Goal: Information Seeking & Learning: Learn about a topic

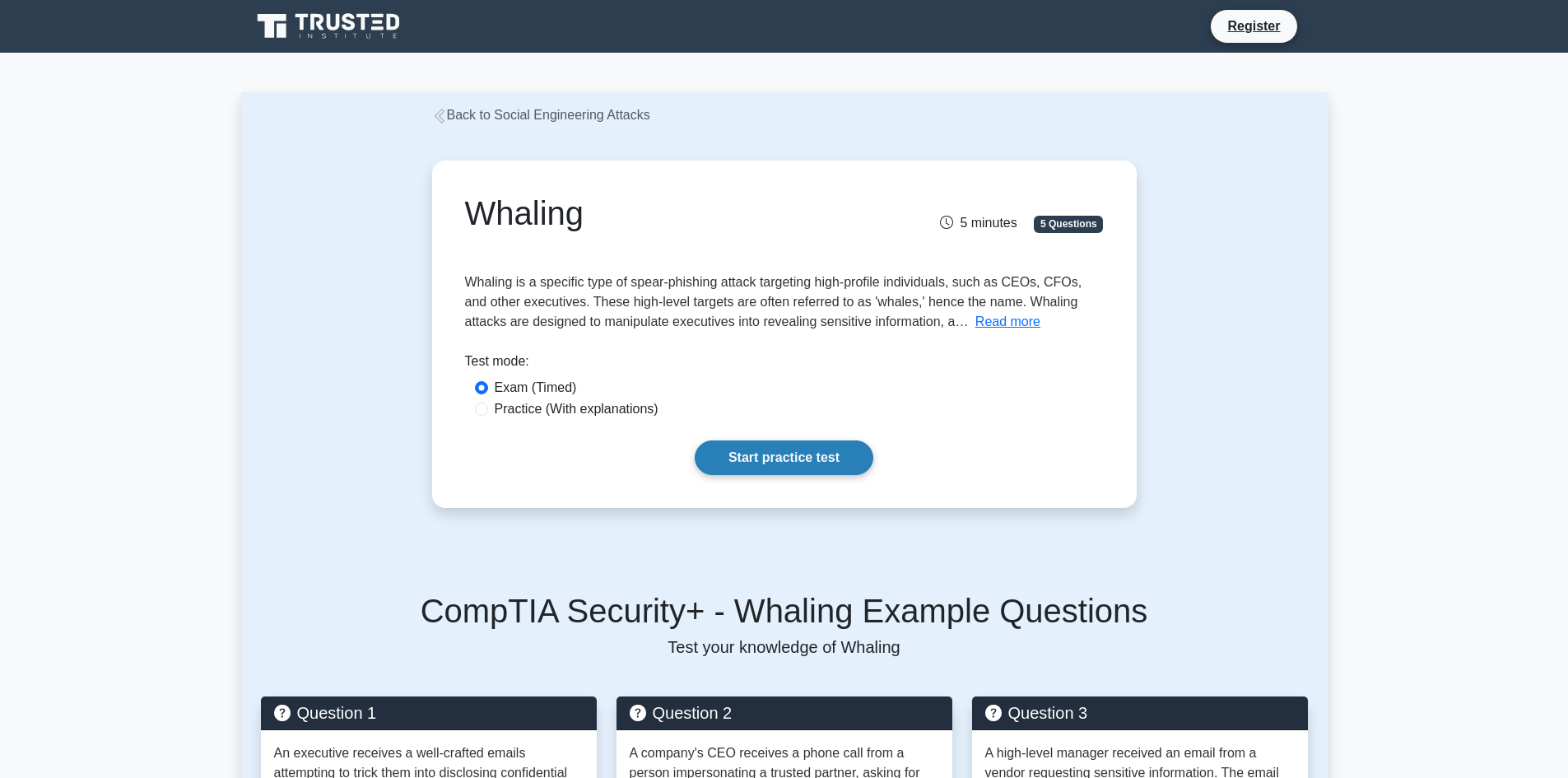
click at [800, 463] on link "Start practice test" at bounding box center [784, 458] width 178 height 35
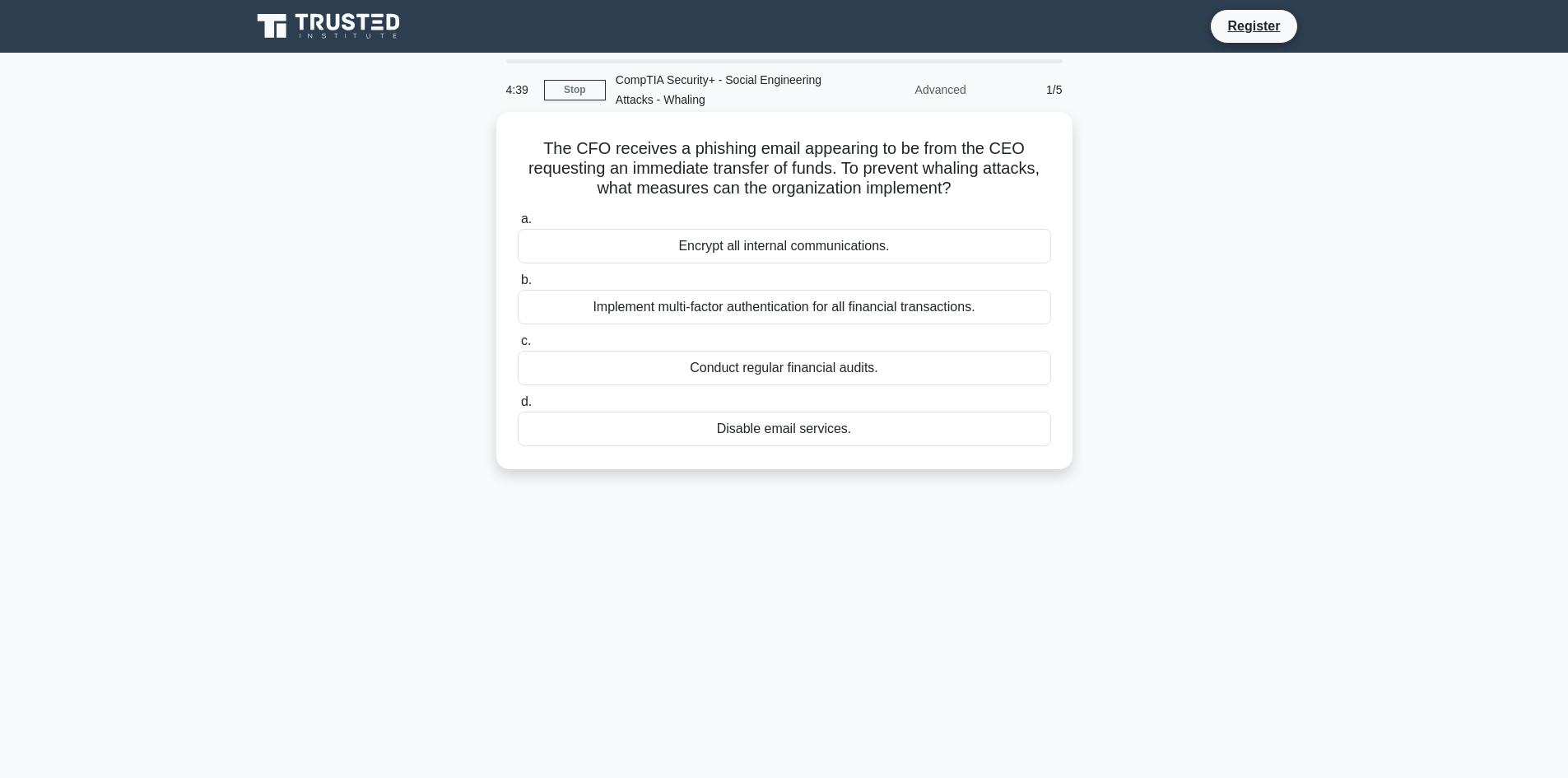
click at [846, 310] on div "Implement multi-factor authentication for all financial transactions." at bounding box center [784, 307] width 534 height 35
click at [518, 286] on input "b. Implement multi-factor authentication for all financial transactions." at bounding box center [518, 280] width 0 height 10
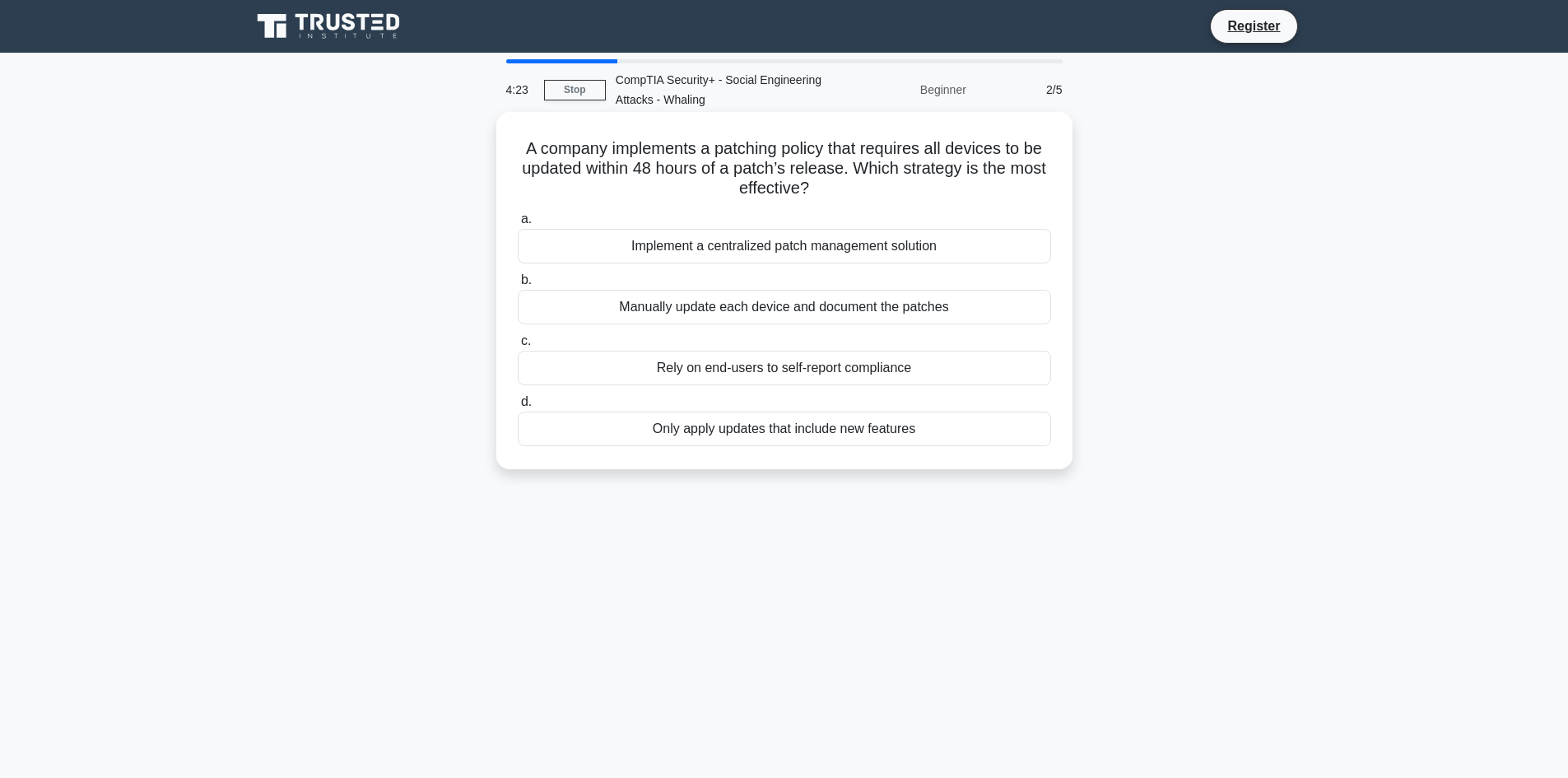
click at [806, 243] on div "Implement a centralized patch management solution" at bounding box center [784, 247] width 534 height 35
click at [518, 225] on input "a. Implement a centralized patch management solution" at bounding box center [518, 219] width 0 height 10
click at [835, 366] on div "authorize updates to the signature databases" at bounding box center [784, 368] width 534 height 35
click at [518, 347] on input "c. authorize updates to the signature databases" at bounding box center [518, 341] width 0 height 10
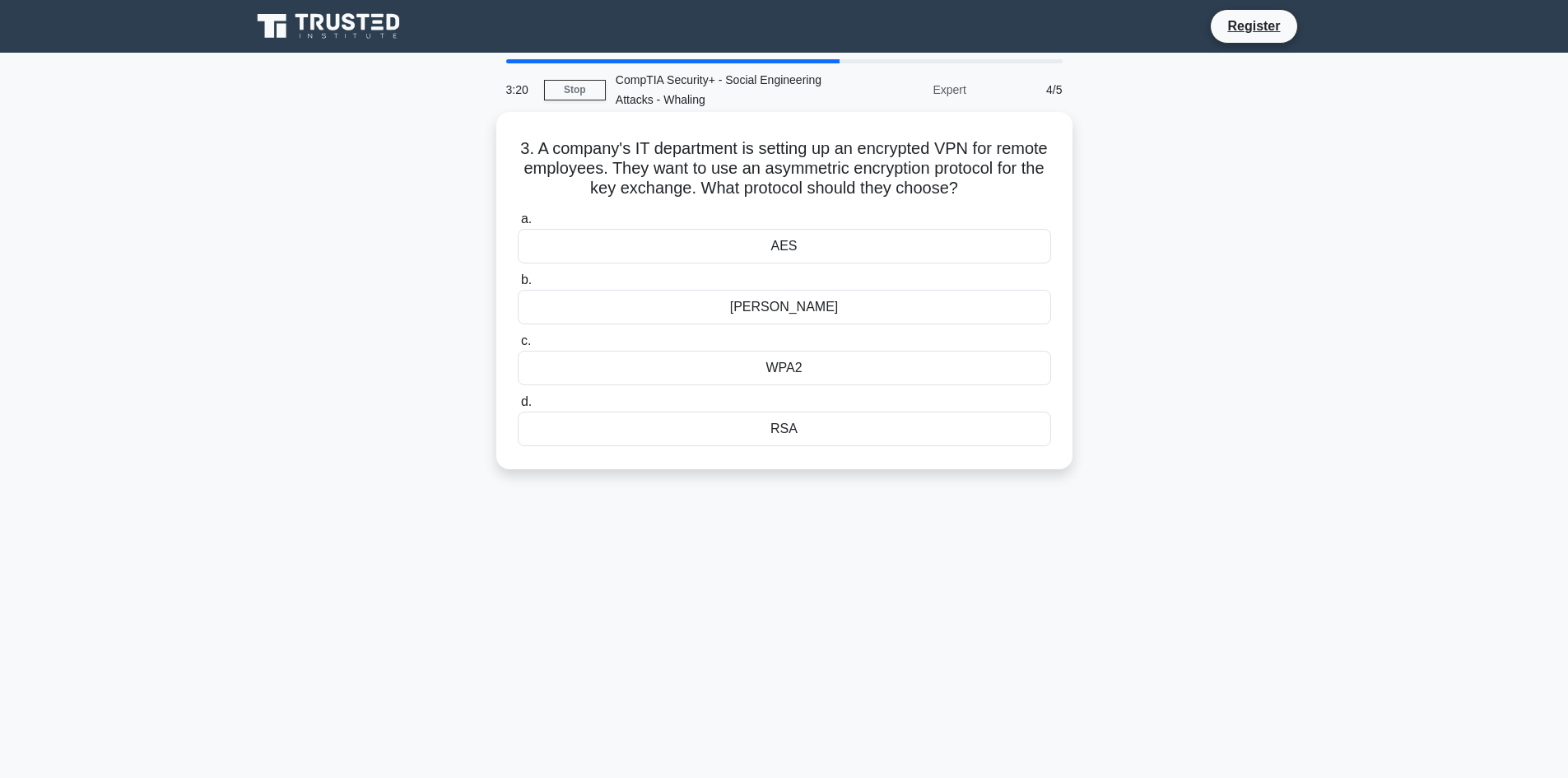
click at [782, 245] on div "AES" at bounding box center [784, 247] width 534 height 35
click at [518, 225] on input "a. AES" at bounding box center [518, 219] width 0 height 10
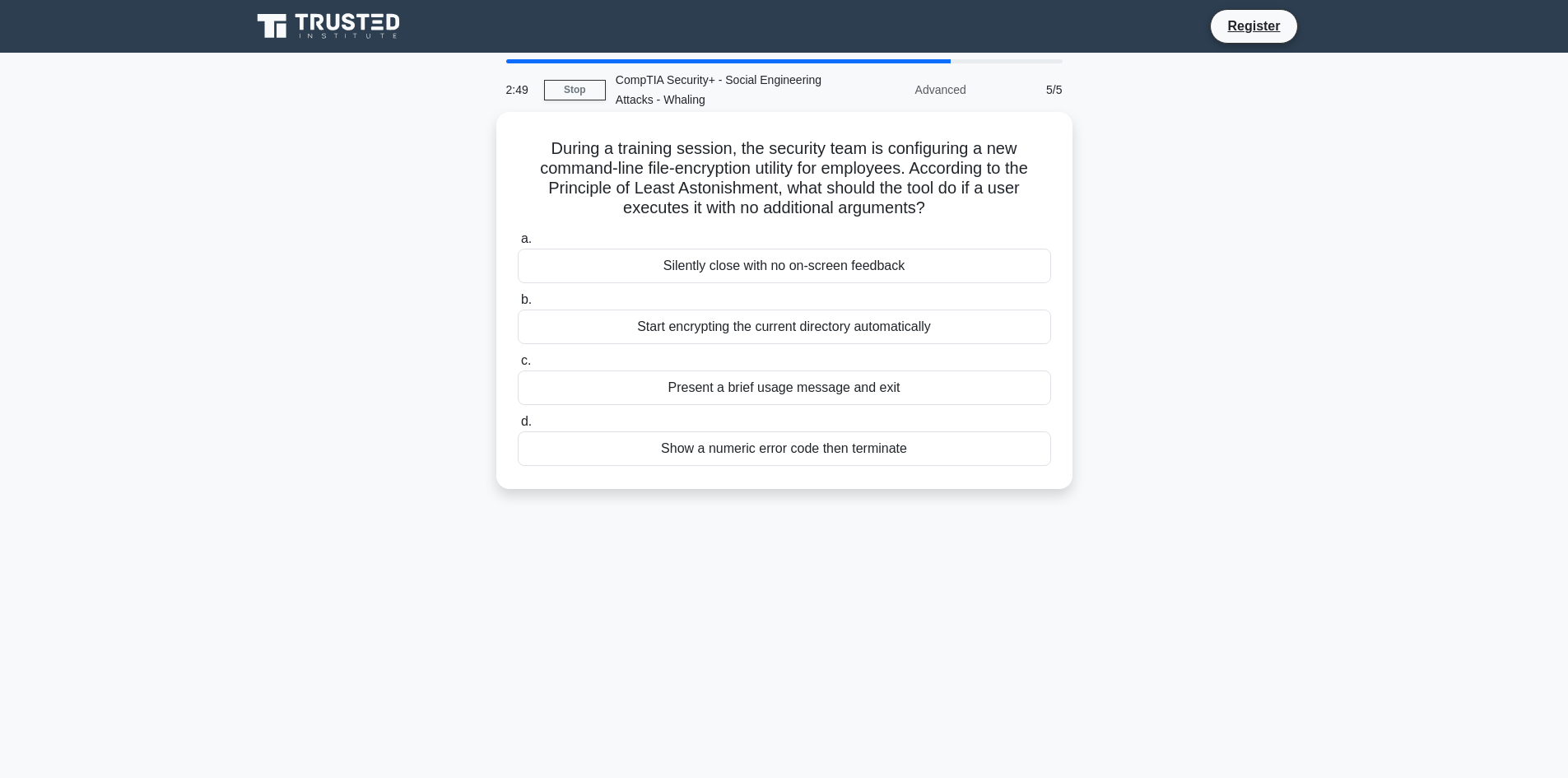
click at [731, 190] on h5 "During a training session, the security team is configuring a new command-line …" at bounding box center [784, 178] width 536 height 80
click at [731, 190] on h5 "During a training session, the security team is configuring a new command-line …" at bounding box center [784, 178] width 536 height 80
copy h5 "Astonishment"
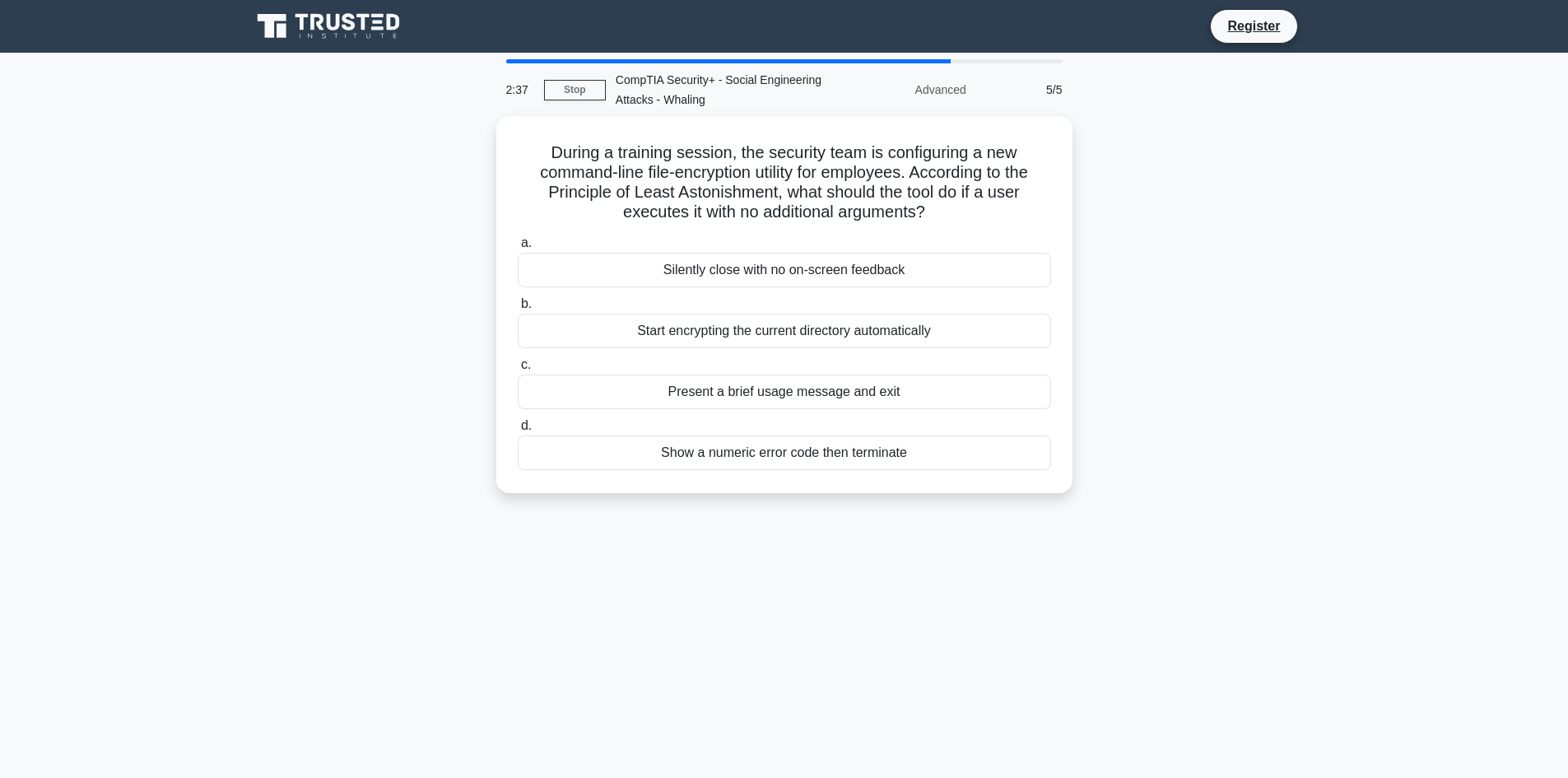
click at [437, 227] on div "During a training session, the security team is configuring a new command-line …" at bounding box center [784, 314] width 1086 height 397
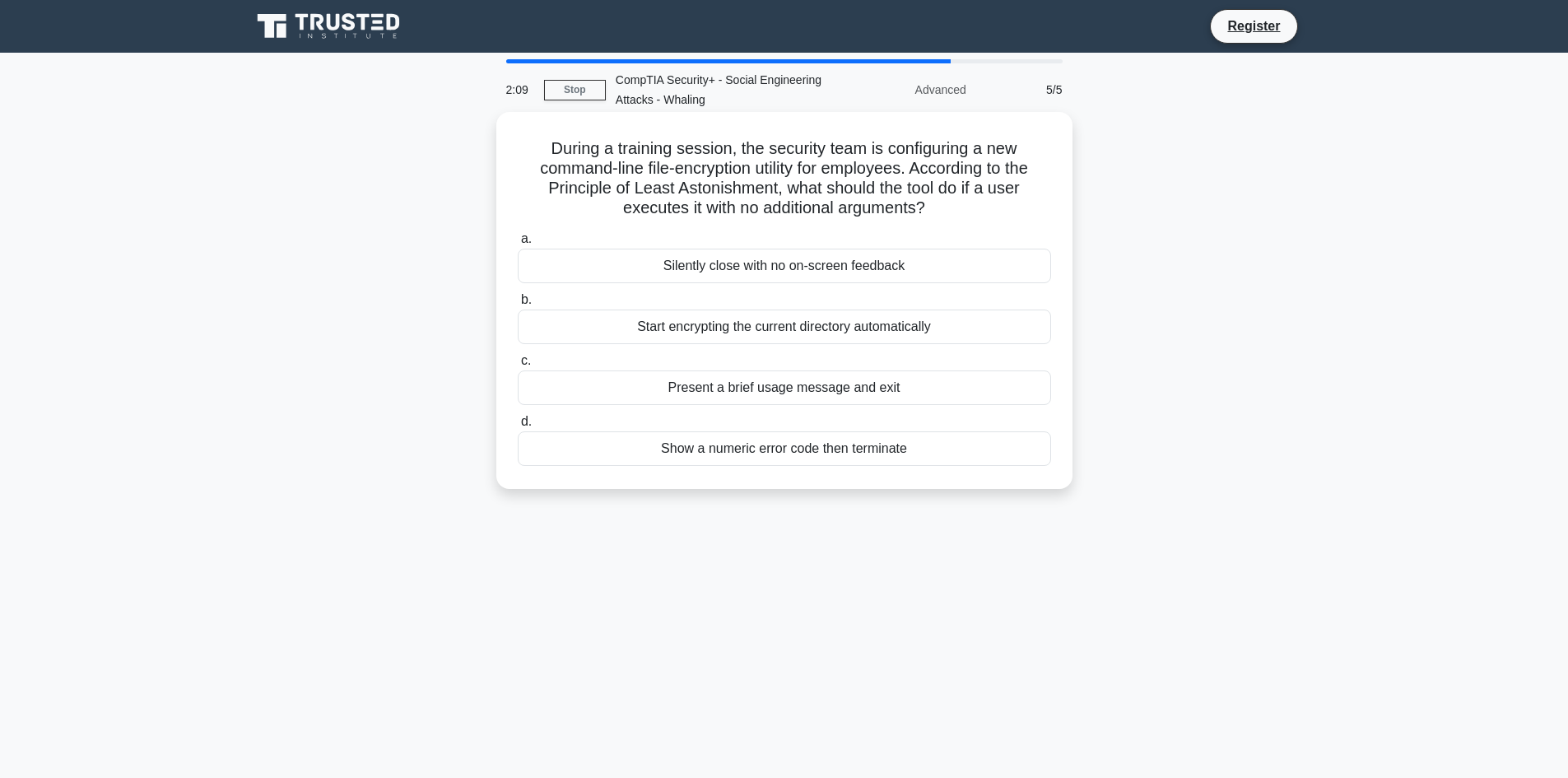
click at [945, 383] on div "Present a brief usage message and exit" at bounding box center [784, 388] width 534 height 35
click at [518, 366] on input "c. Present a brief usage message and exit" at bounding box center [518, 361] width 0 height 10
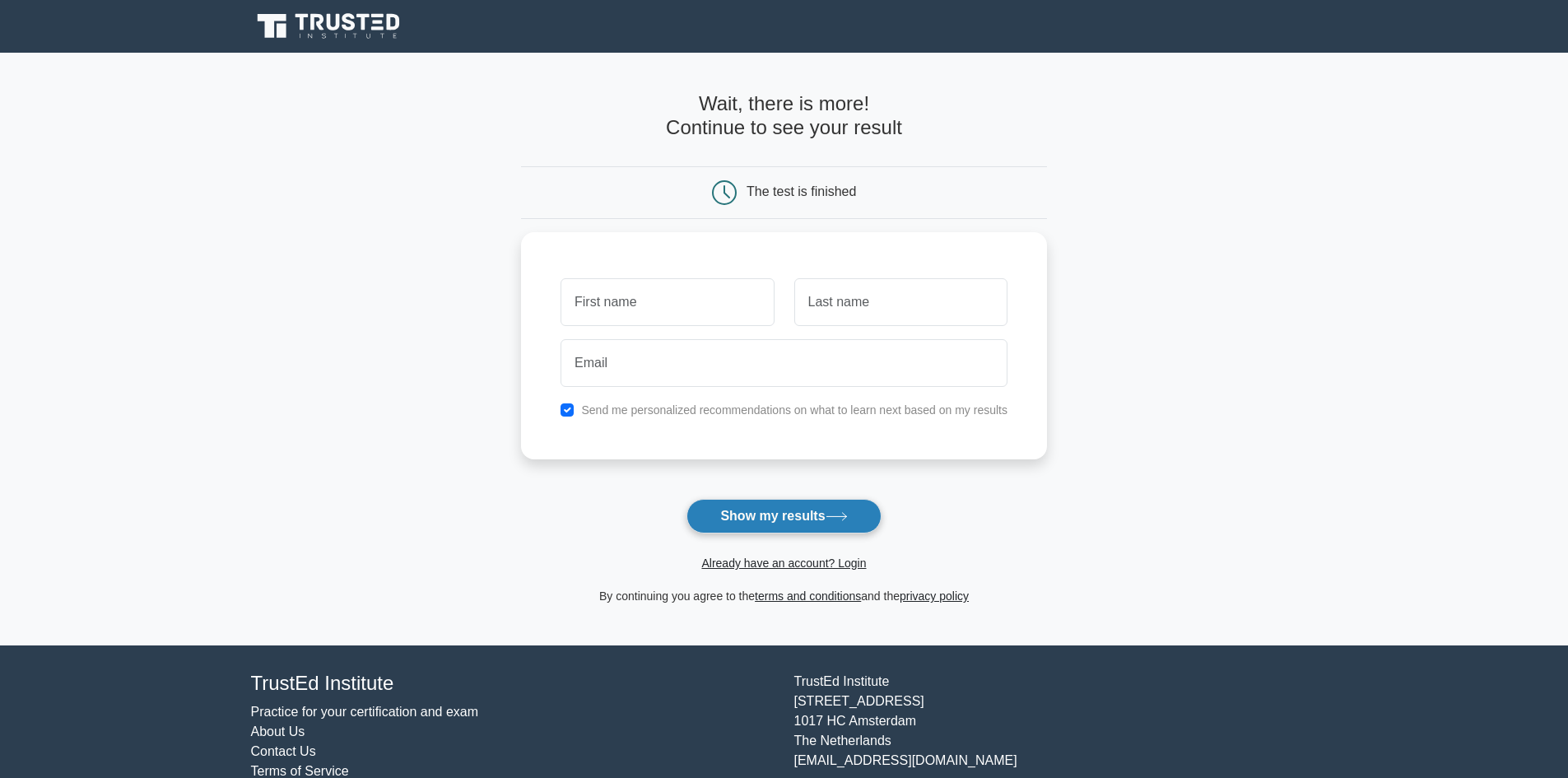
click at [817, 502] on button "Show my results" at bounding box center [784, 517] width 195 height 35
click at [720, 302] on input "text" at bounding box center [667, 298] width 213 height 48
type input "Sword"
type input "Rain"
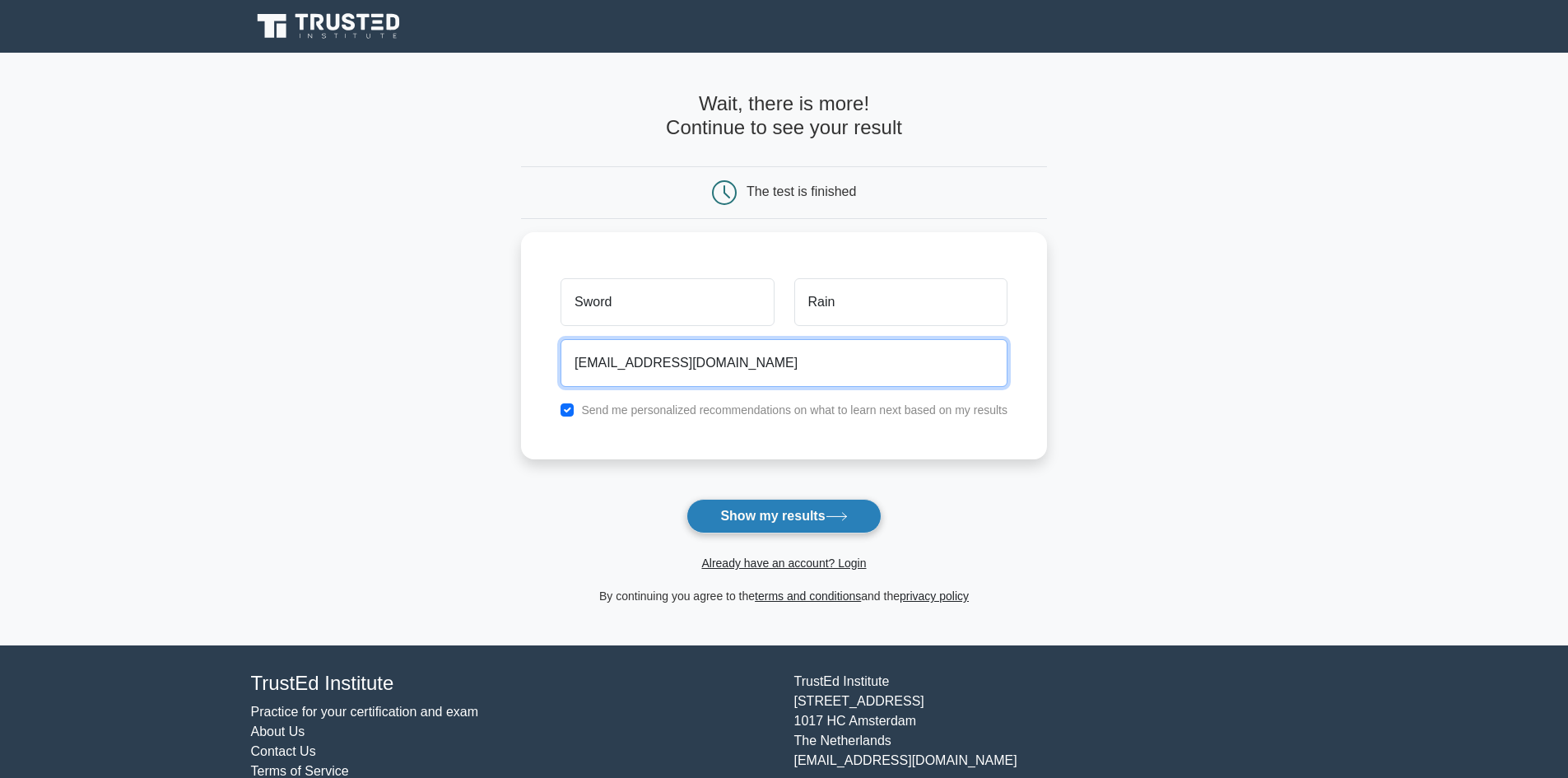
type input "swordrain@gmail.com"
click at [817, 514] on button "Show my results" at bounding box center [784, 517] width 195 height 35
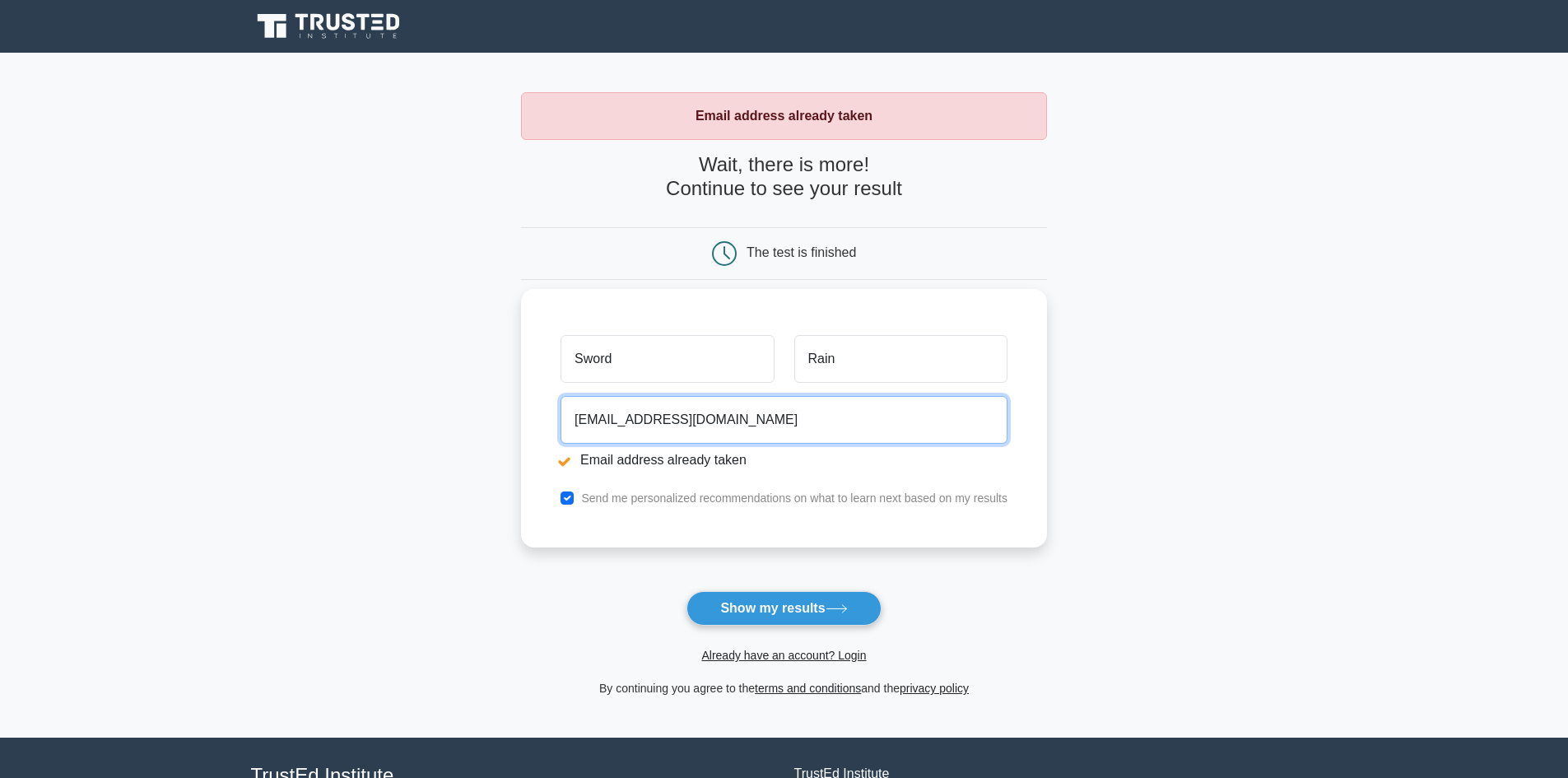
drag, startPoint x: 631, startPoint y: 421, endPoint x: 653, endPoint y: 461, distance: 45.7
click at [631, 422] on input "swordrain@gmail.com" at bounding box center [784, 420] width 447 height 48
type input "swordrain08@gmail.com"
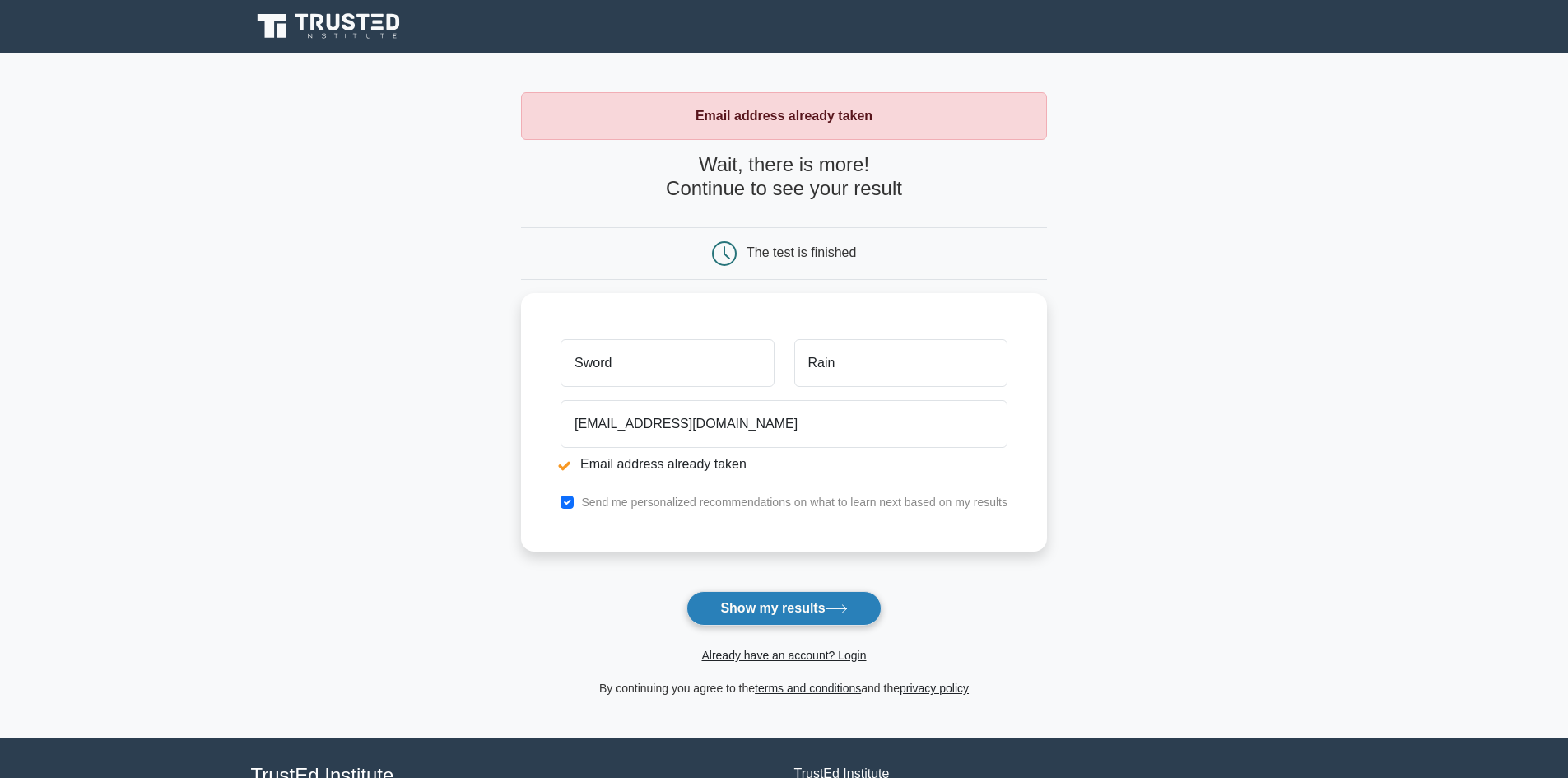
click at [796, 602] on button "Show my results" at bounding box center [784, 608] width 195 height 35
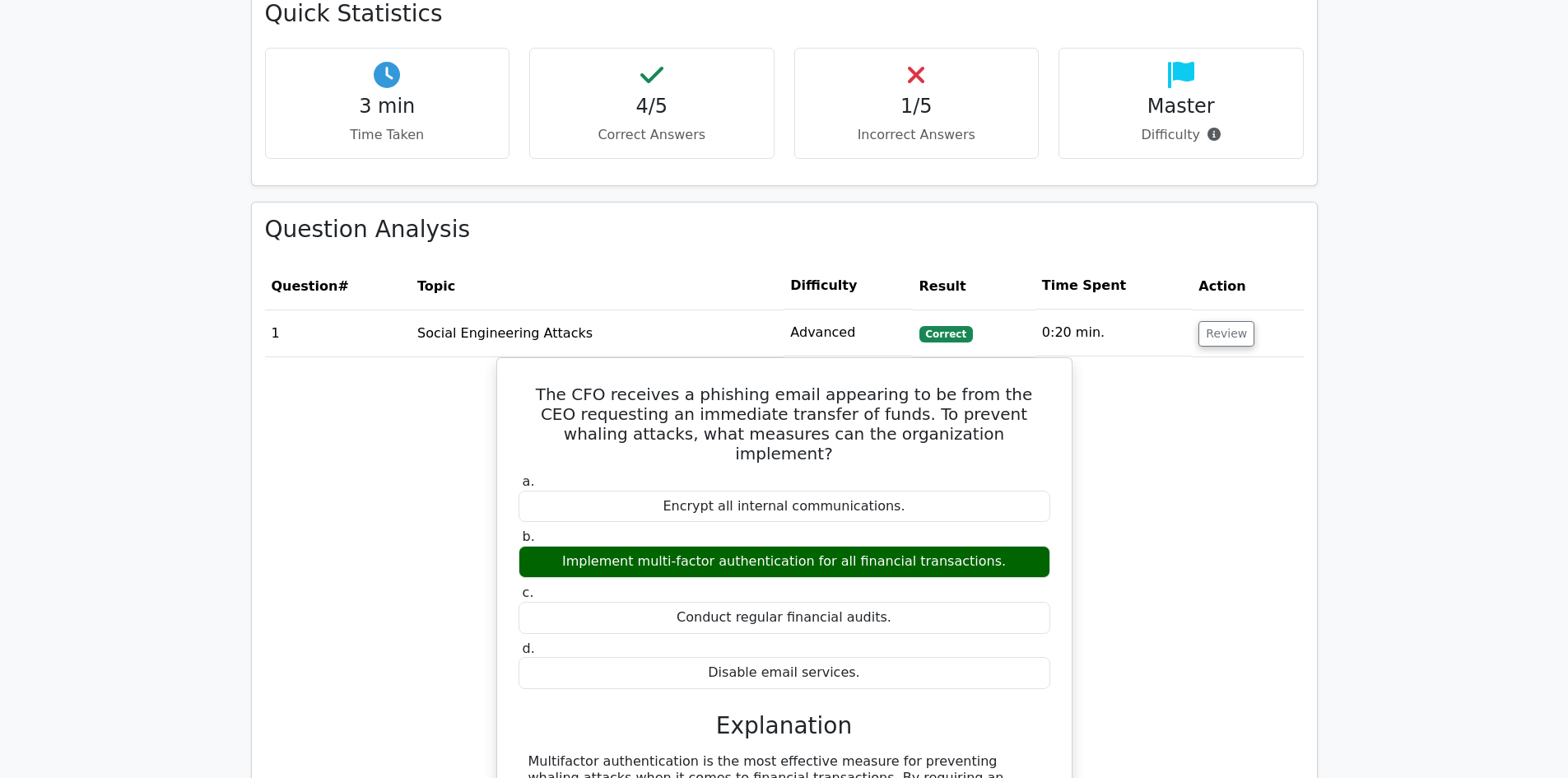
scroll to position [1071, 0]
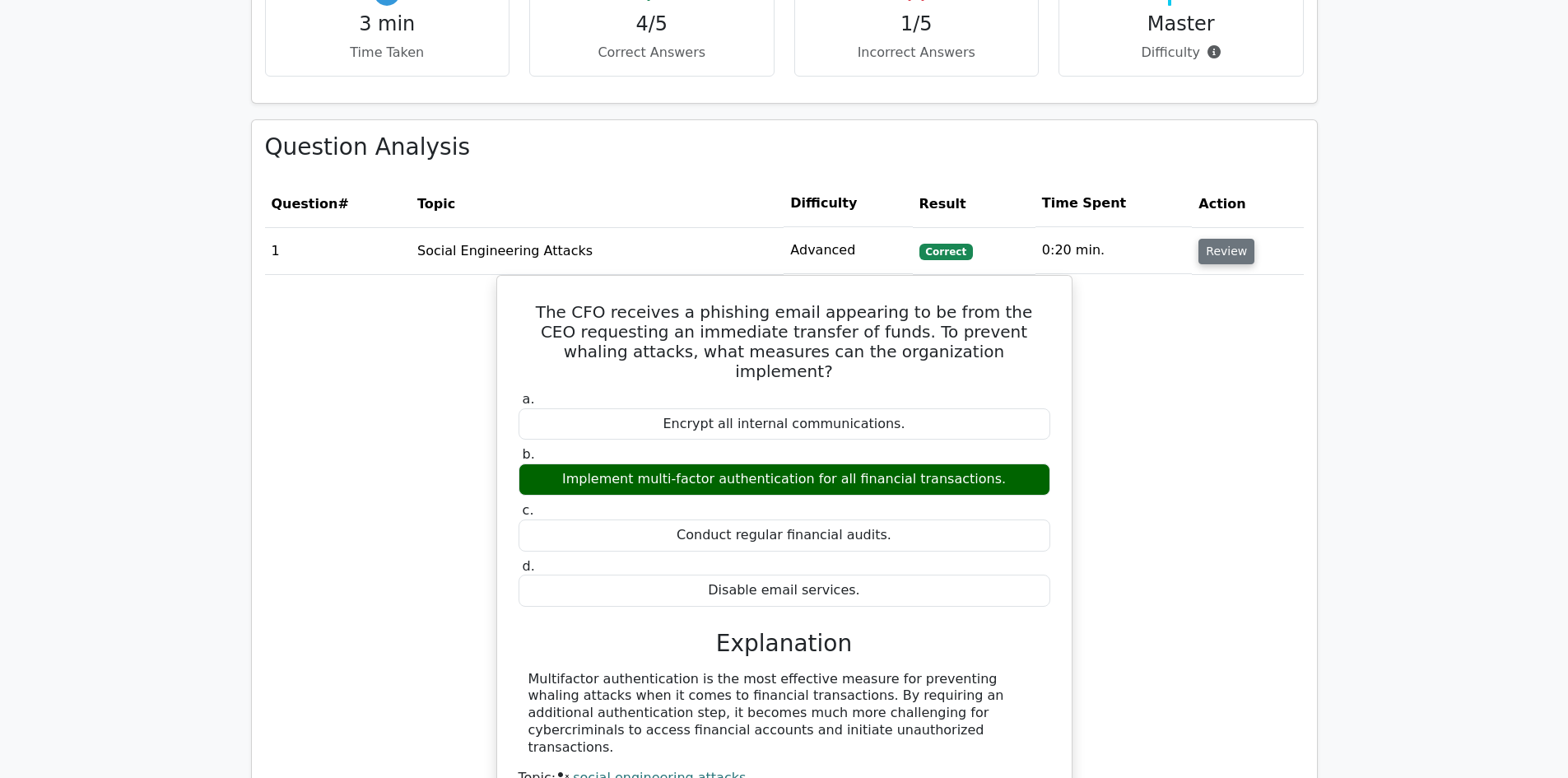
click at [1199, 239] on button "Review" at bounding box center [1226, 251] width 56 height 25
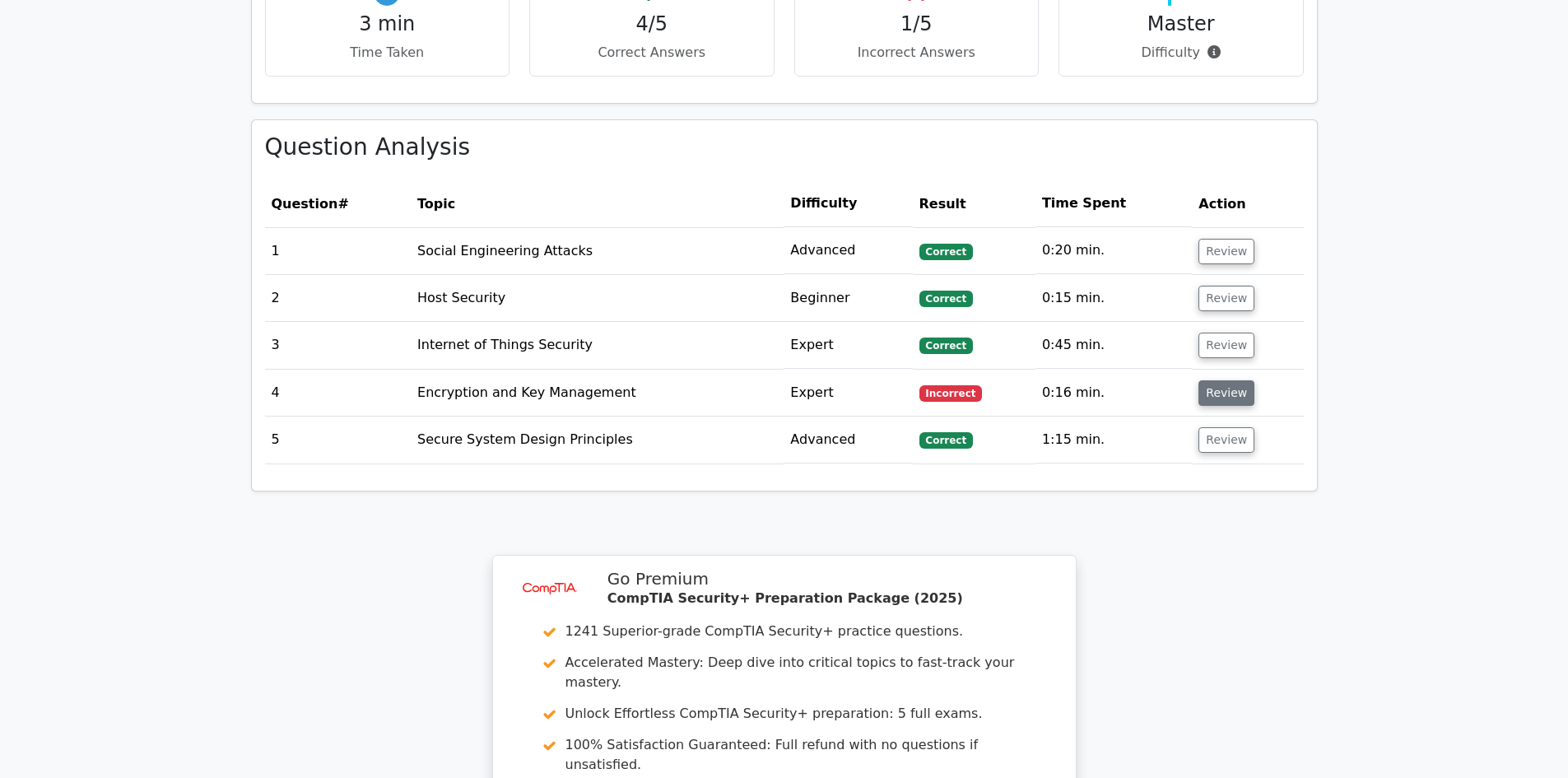
click at [1208, 381] on button "Review" at bounding box center [1226, 393] width 56 height 25
click at [1214, 381] on button "Review" at bounding box center [1226, 393] width 56 height 25
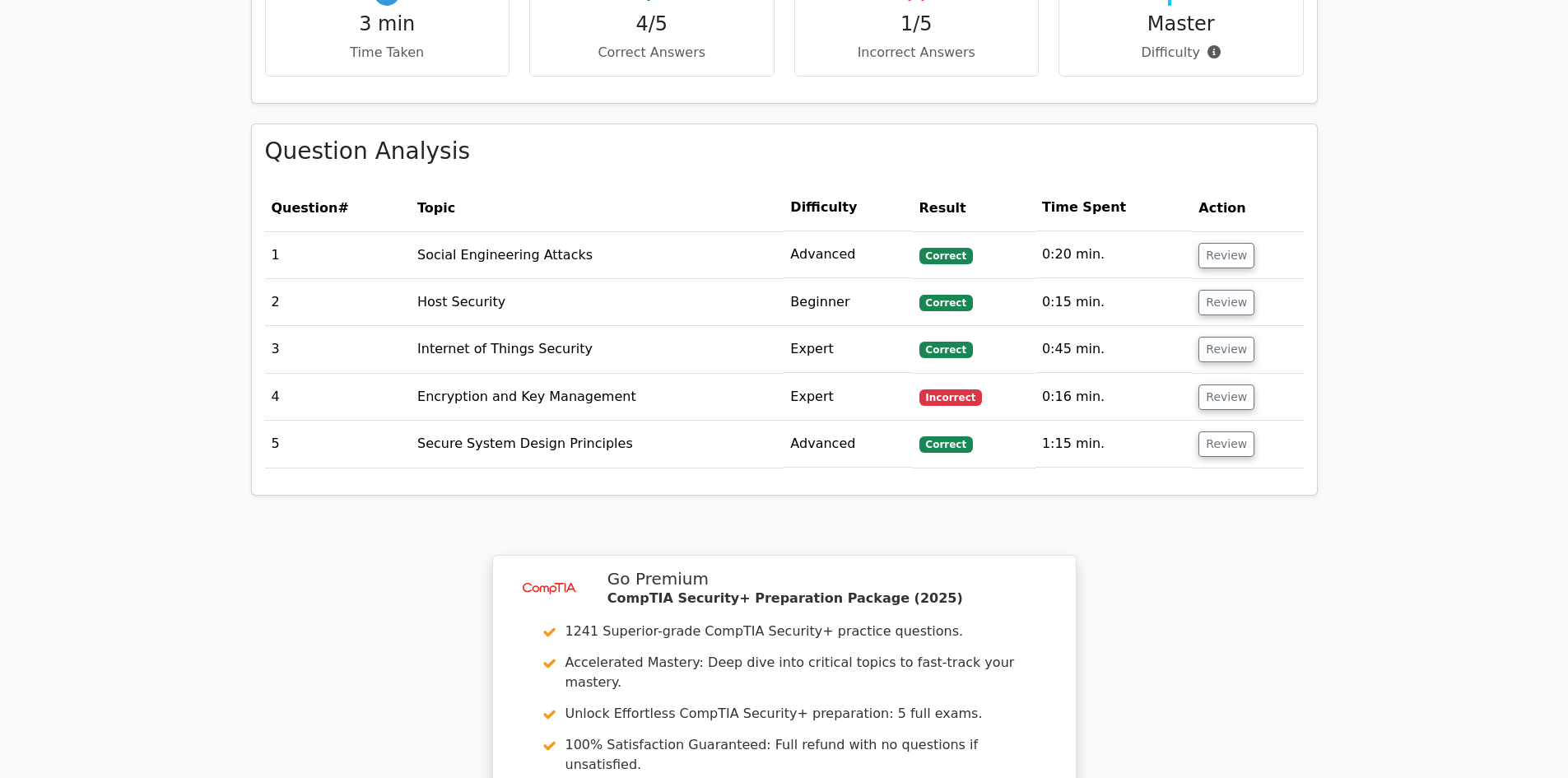
click at [1323, 239] on div "Question Analysis Question # Topic Difficulty Result Time Spent Action 1 Social…" at bounding box center [784, 319] width 1086 height 392
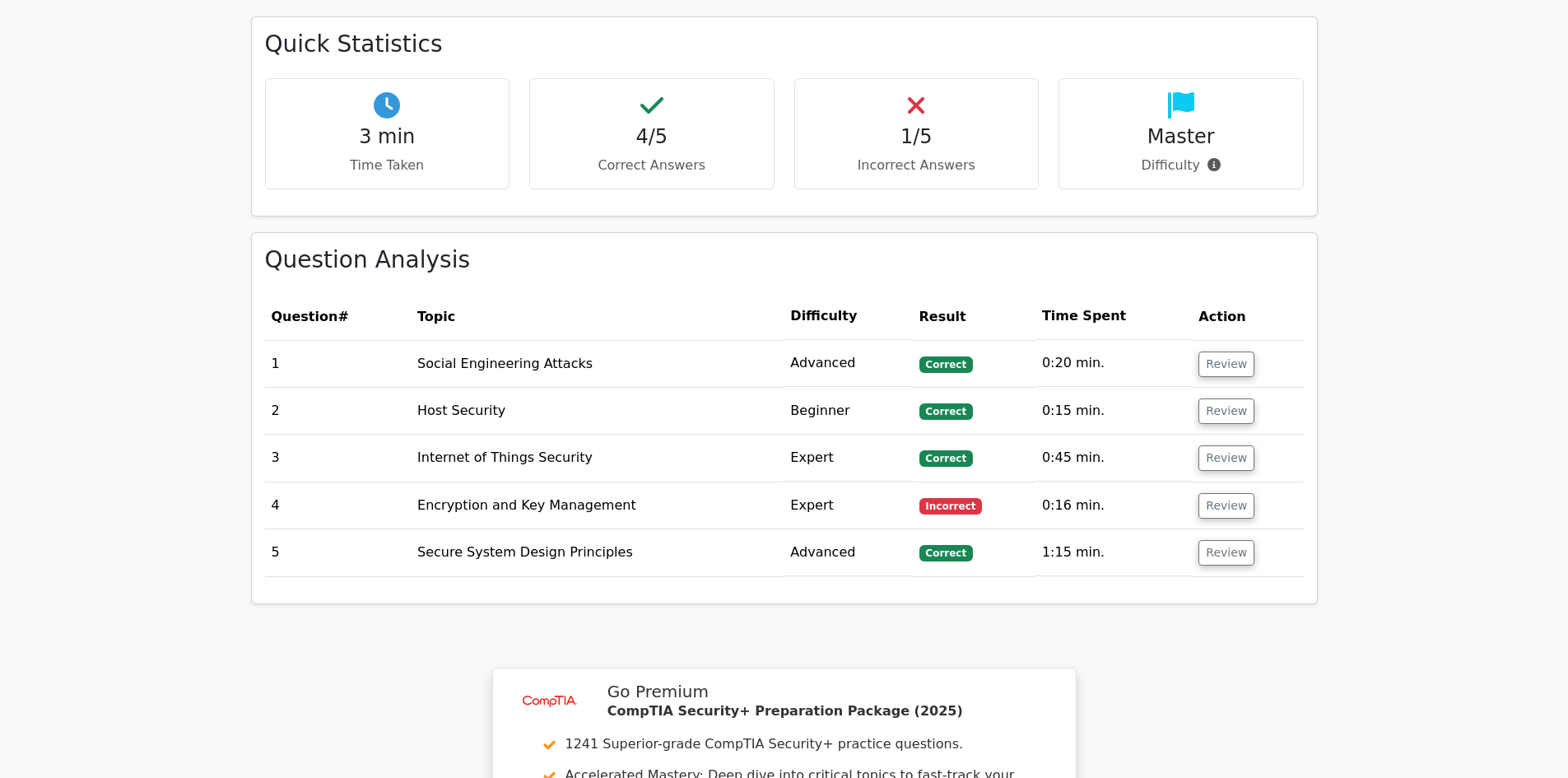
scroll to position [959, 0]
click at [1222, 492] on button "Review" at bounding box center [1226, 505] width 56 height 25
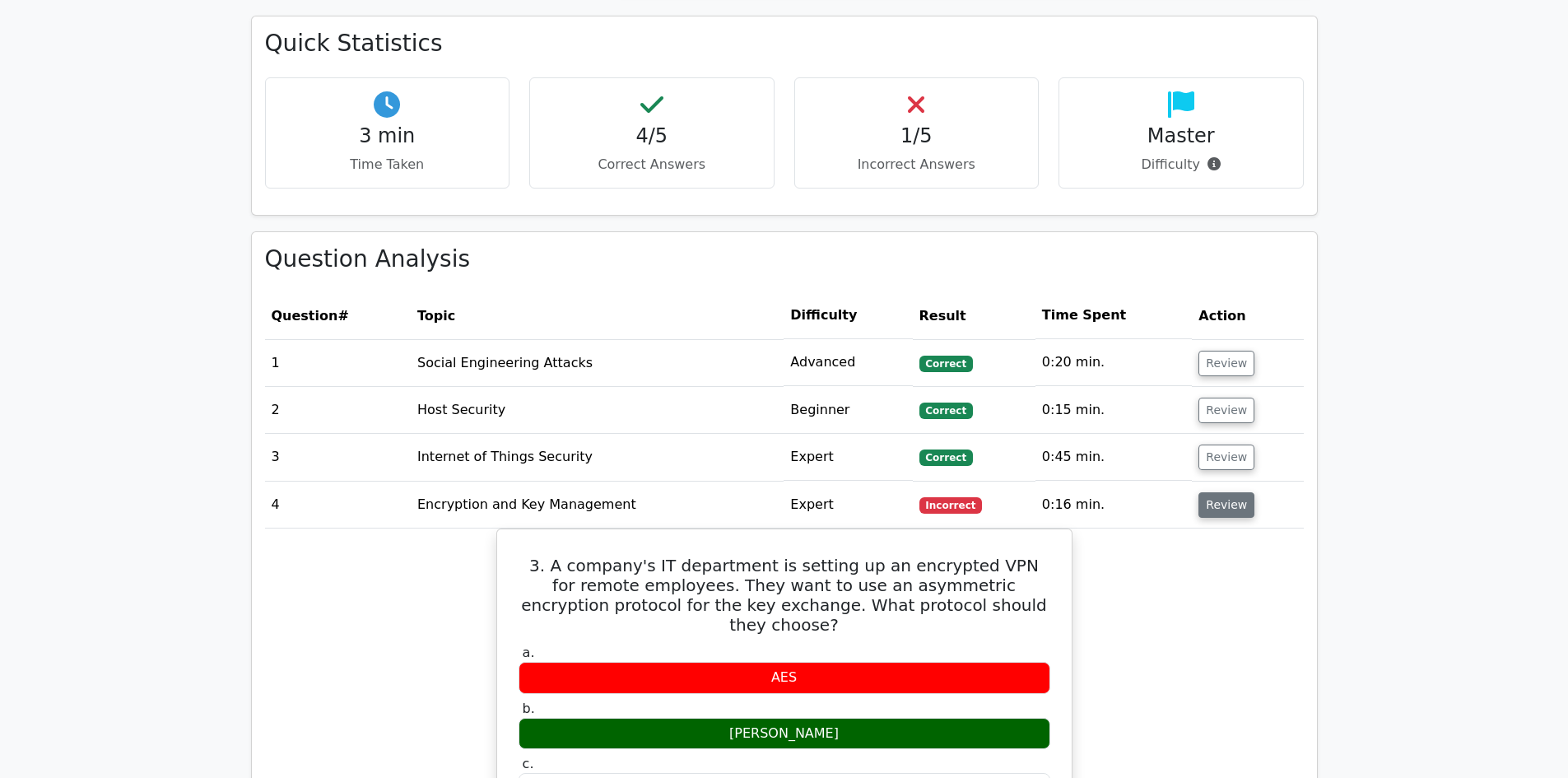
click at [1235, 492] on button "Review" at bounding box center [1226, 505] width 56 height 25
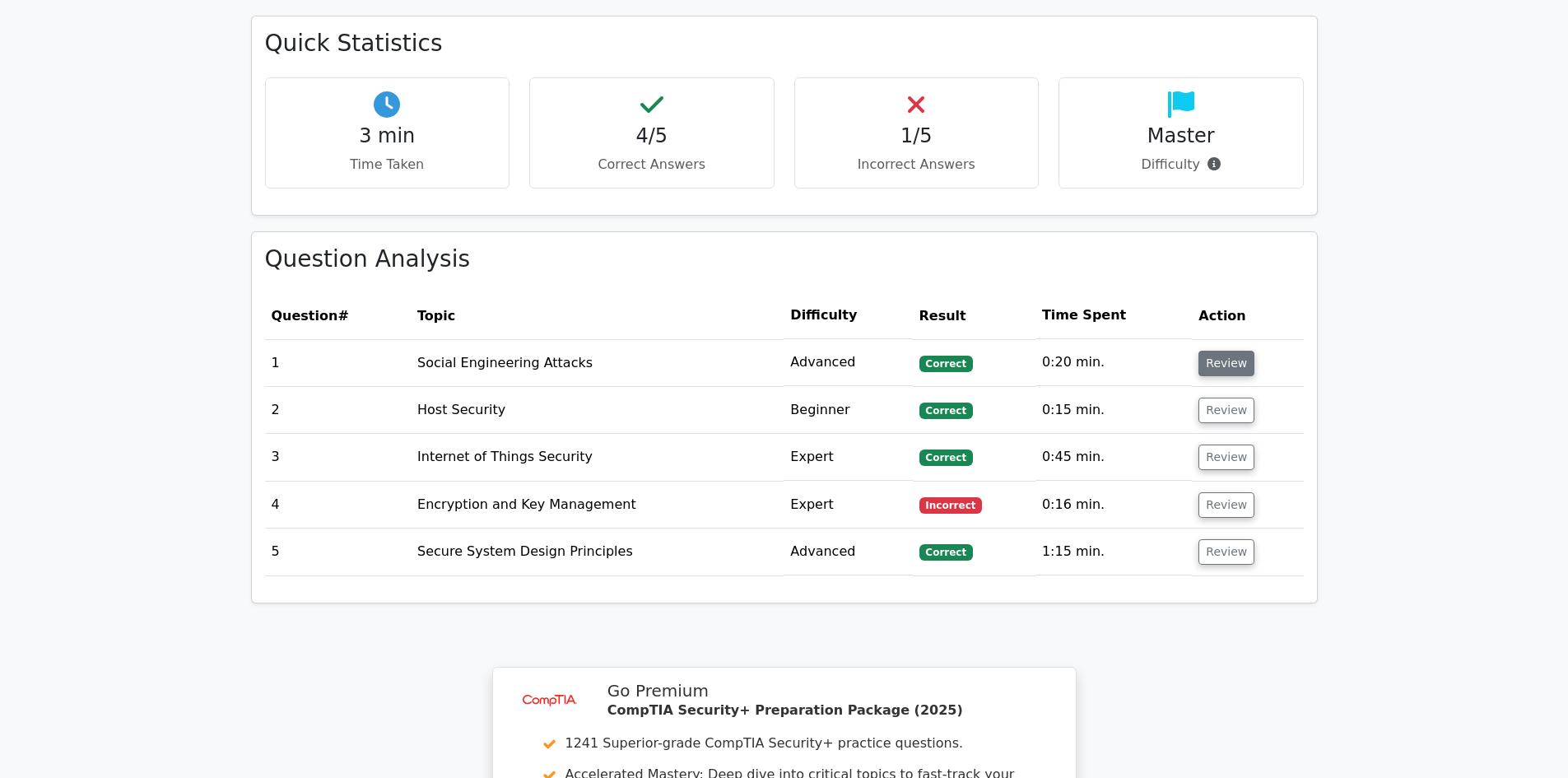
click at [1227, 350] on button "Review" at bounding box center [1226, 363] width 56 height 25
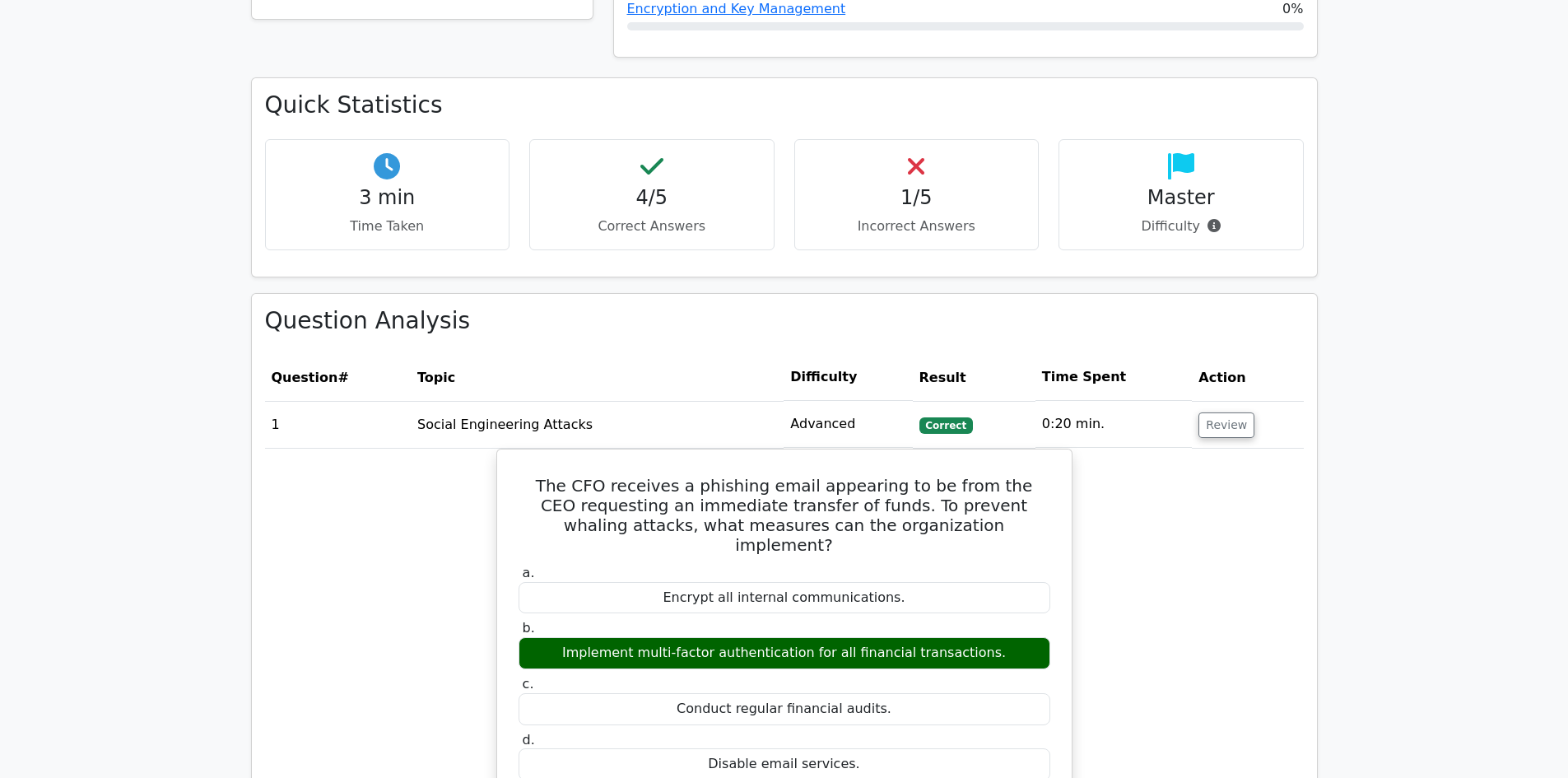
scroll to position [794, 0]
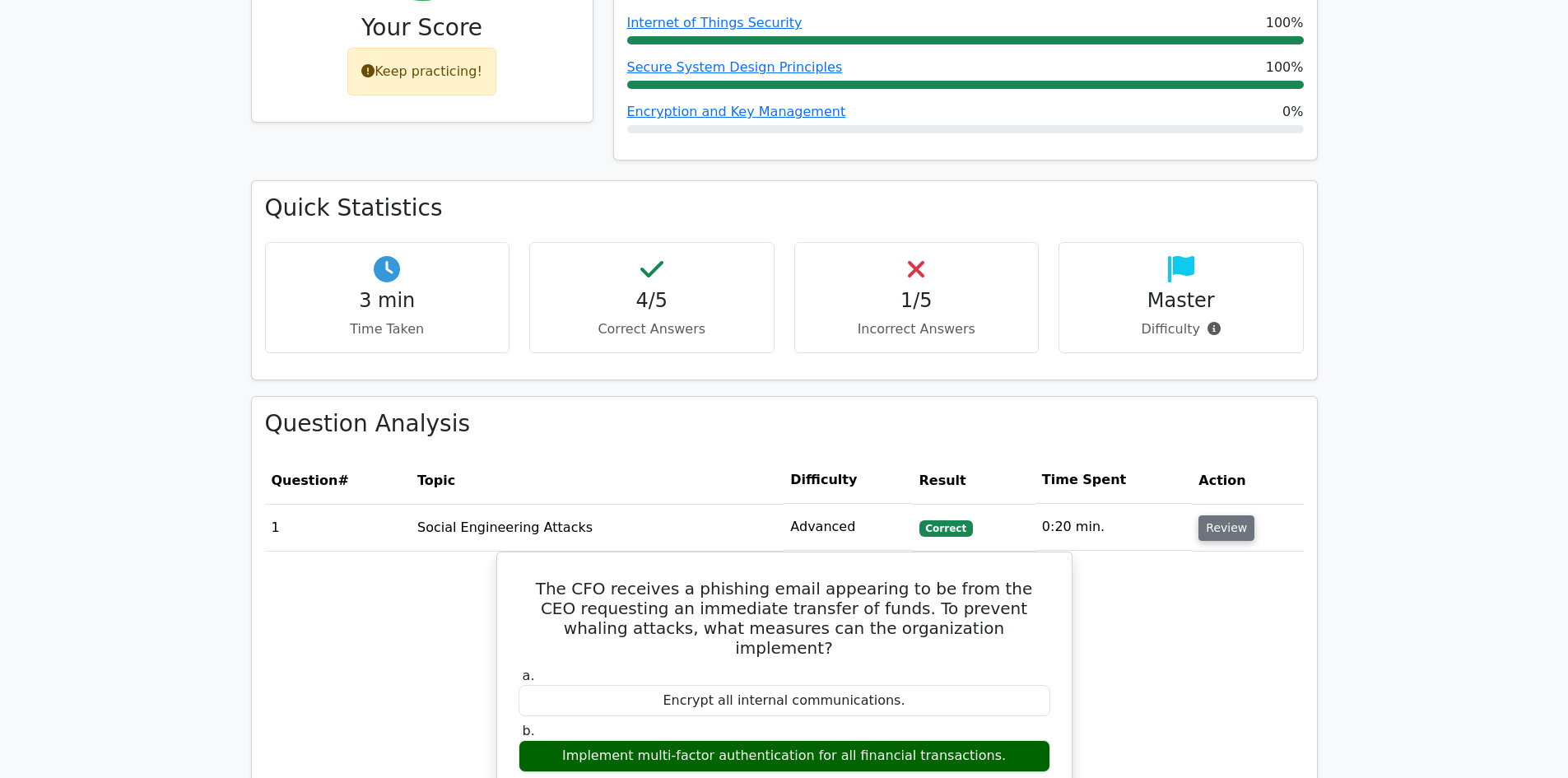
click at [1206, 516] on button "Review" at bounding box center [1226, 528] width 56 height 25
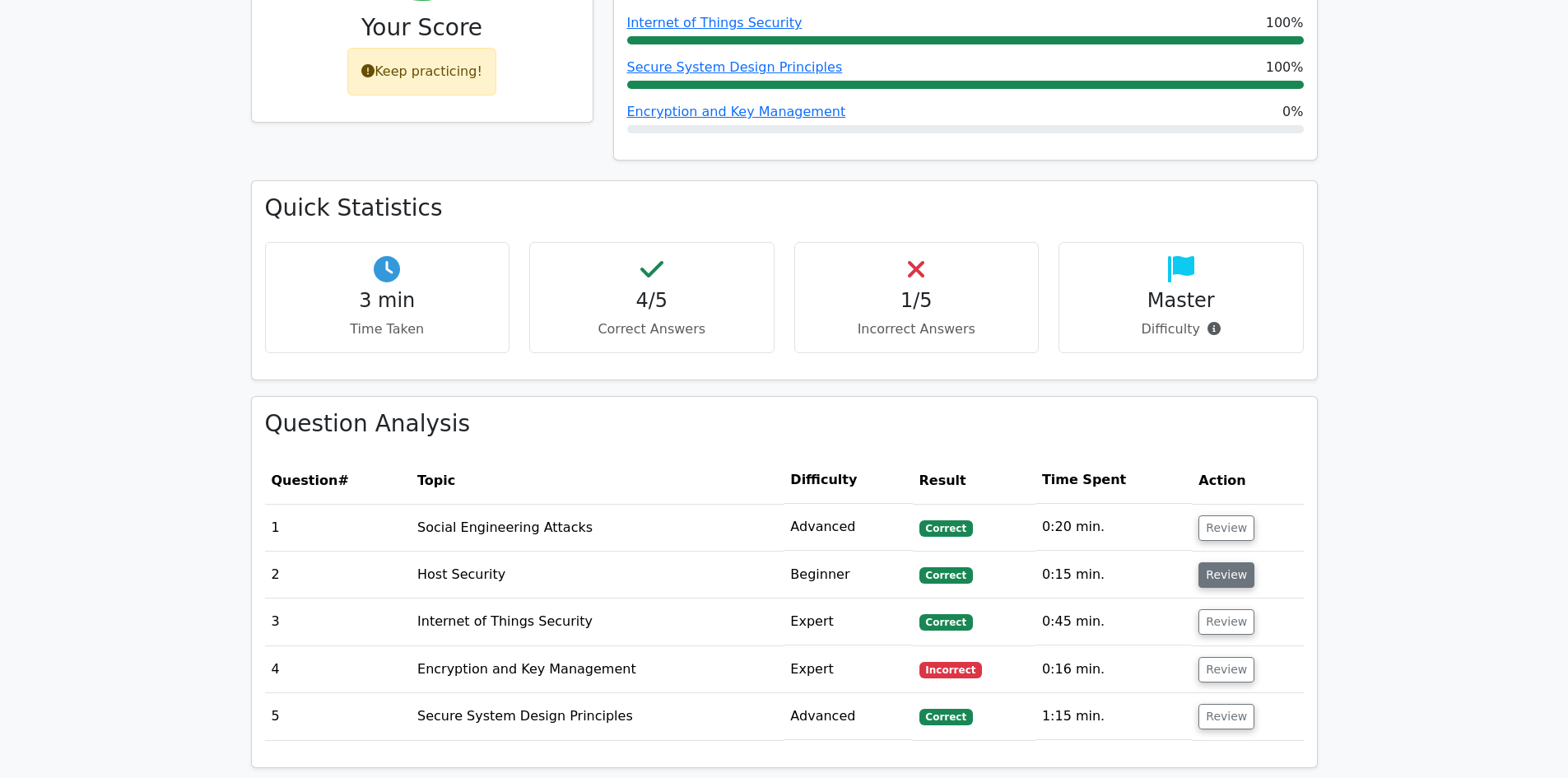
click at [1213, 563] on button "Review" at bounding box center [1226, 575] width 56 height 25
click at [1212, 563] on button "Review" at bounding box center [1226, 575] width 56 height 25
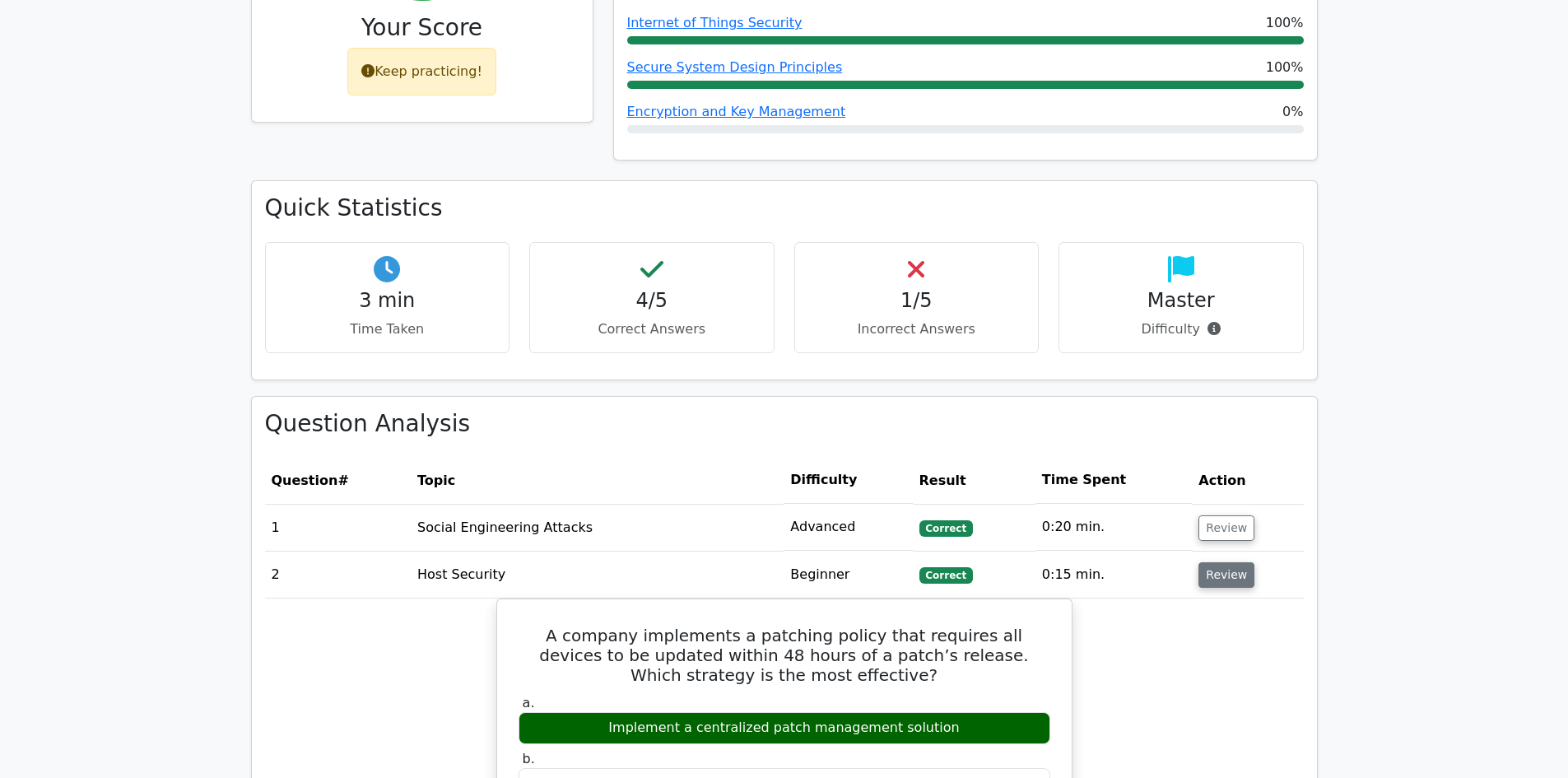
click at [1217, 563] on button "Review" at bounding box center [1226, 575] width 56 height 25
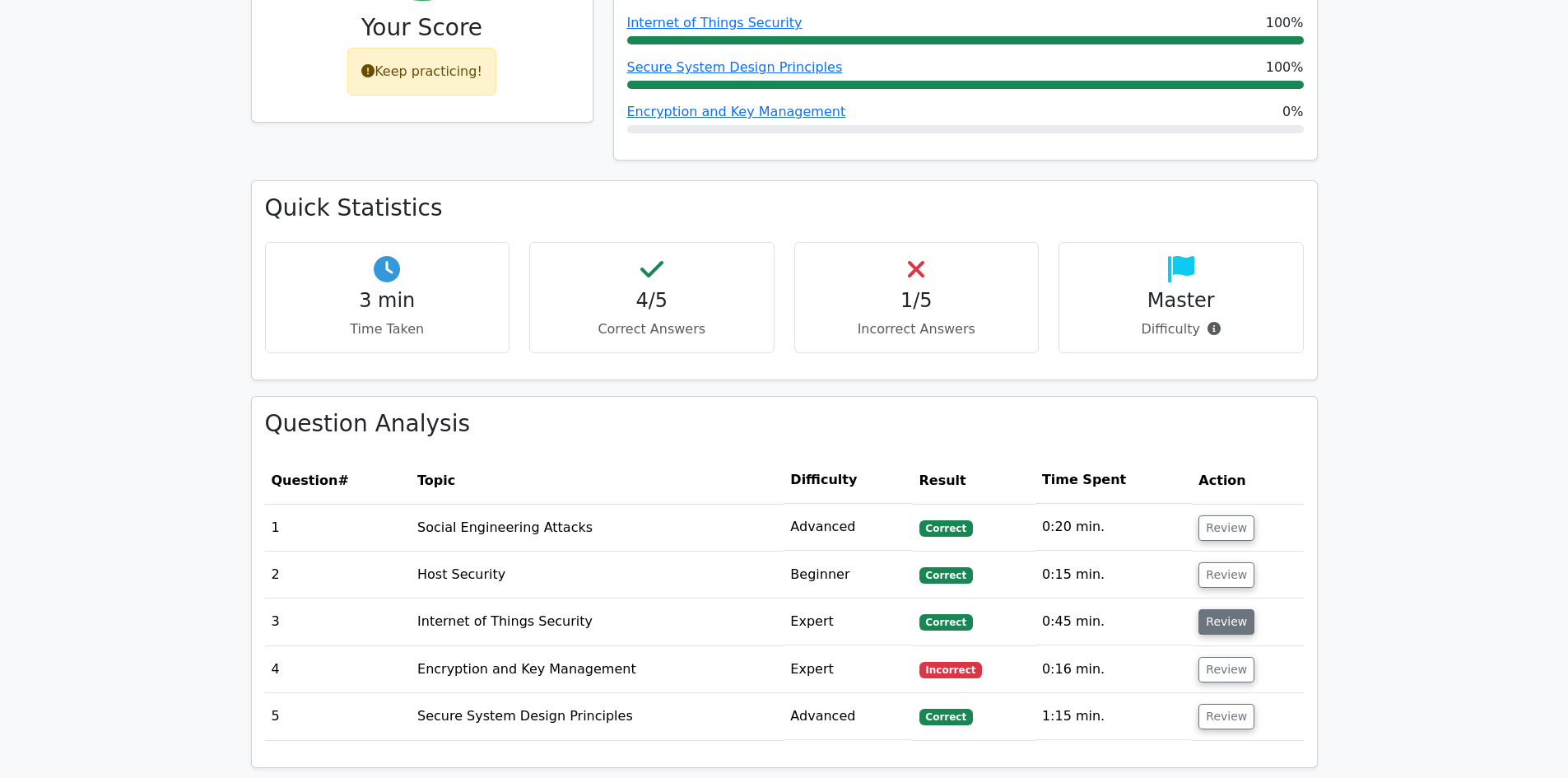
click at [1223, 609] on button "Review" at bounding box center [1226, 621] width 56 height 25
click at [1222, 609] on button "Review" at bounding box center [1226, 621] width 56 height 25
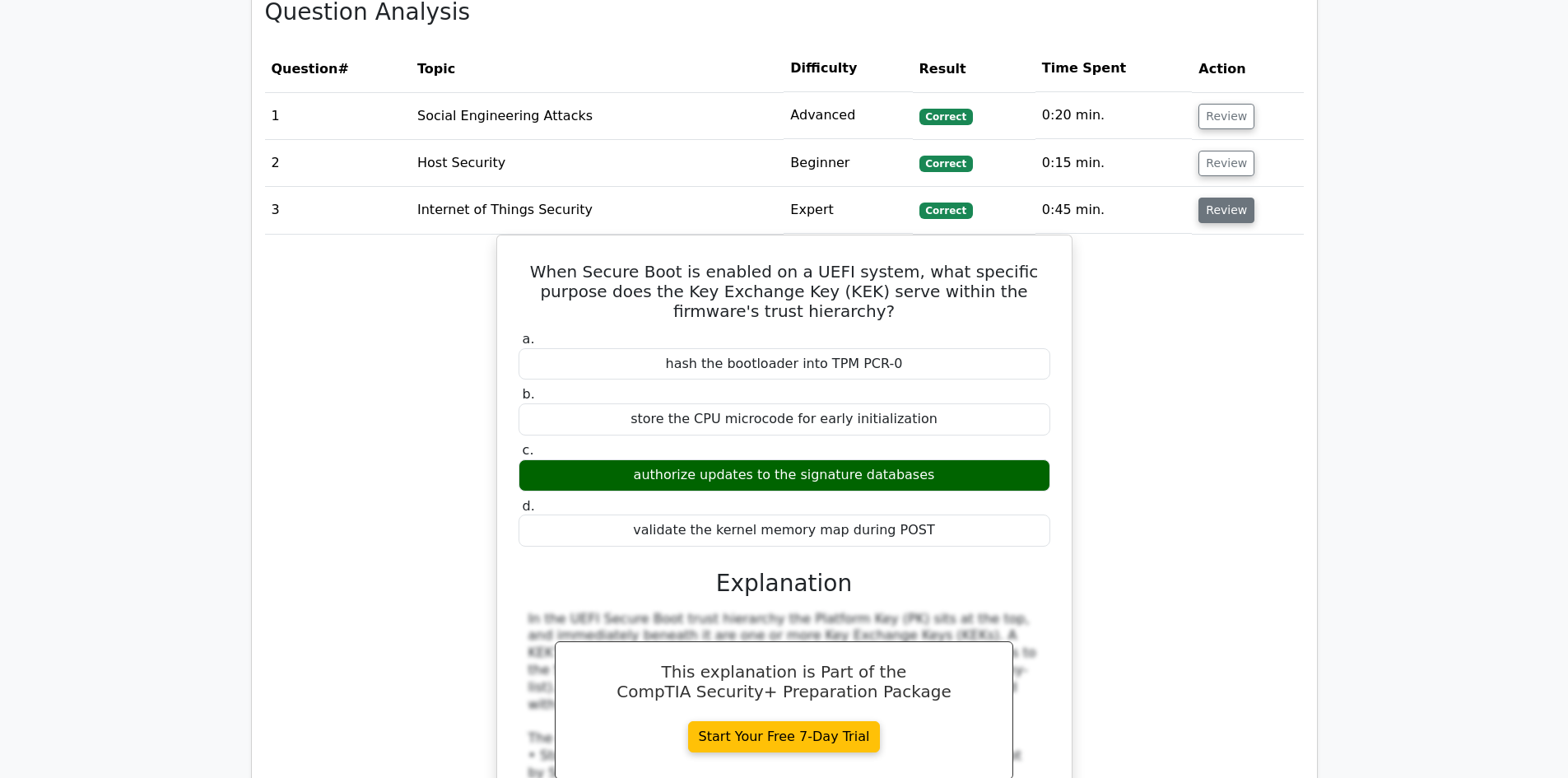
scroll to position [1123, 0]
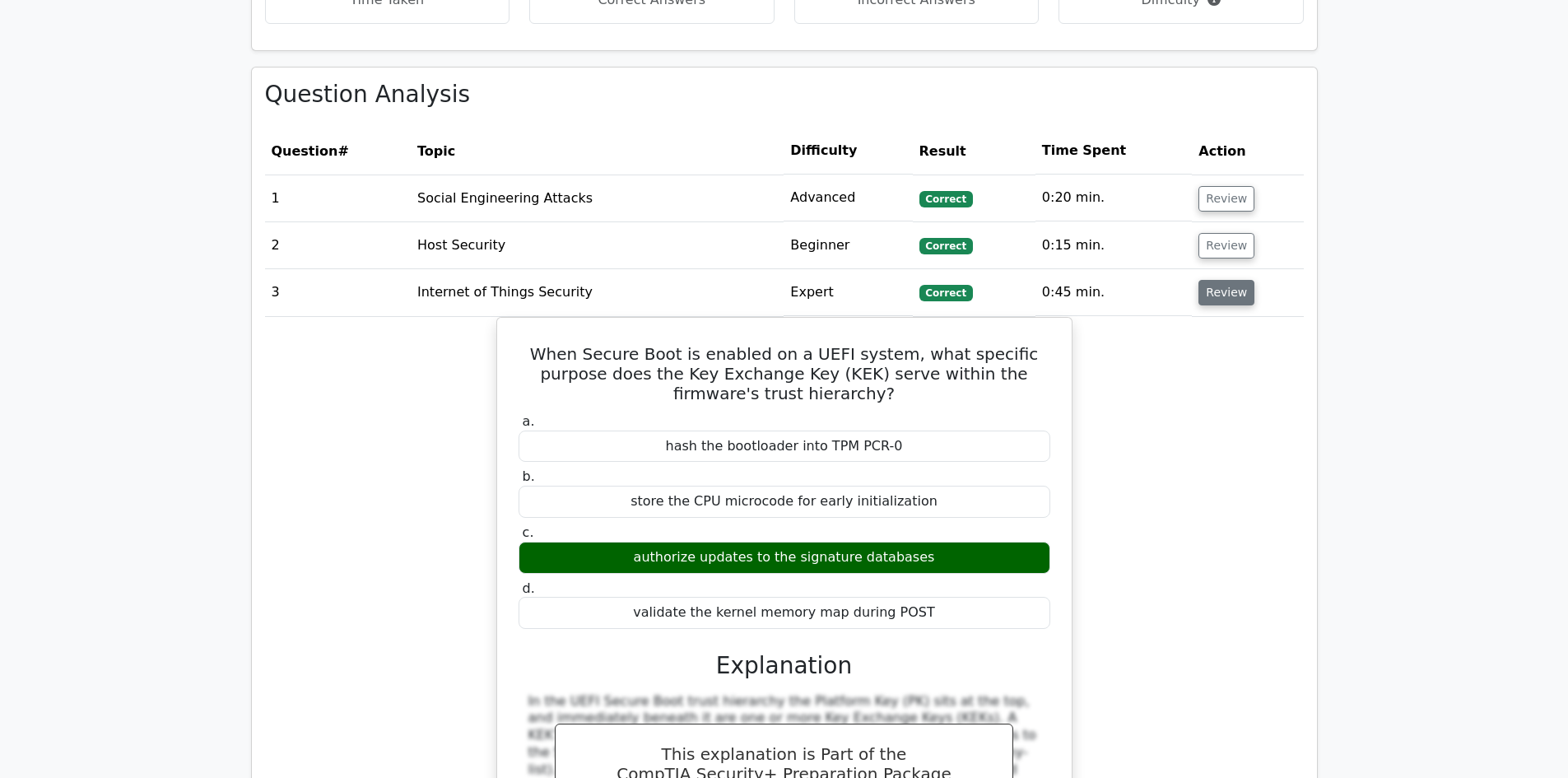
click at [1220, 280] on button "Review" at bounding box center [1226, 293] width 56 height 25
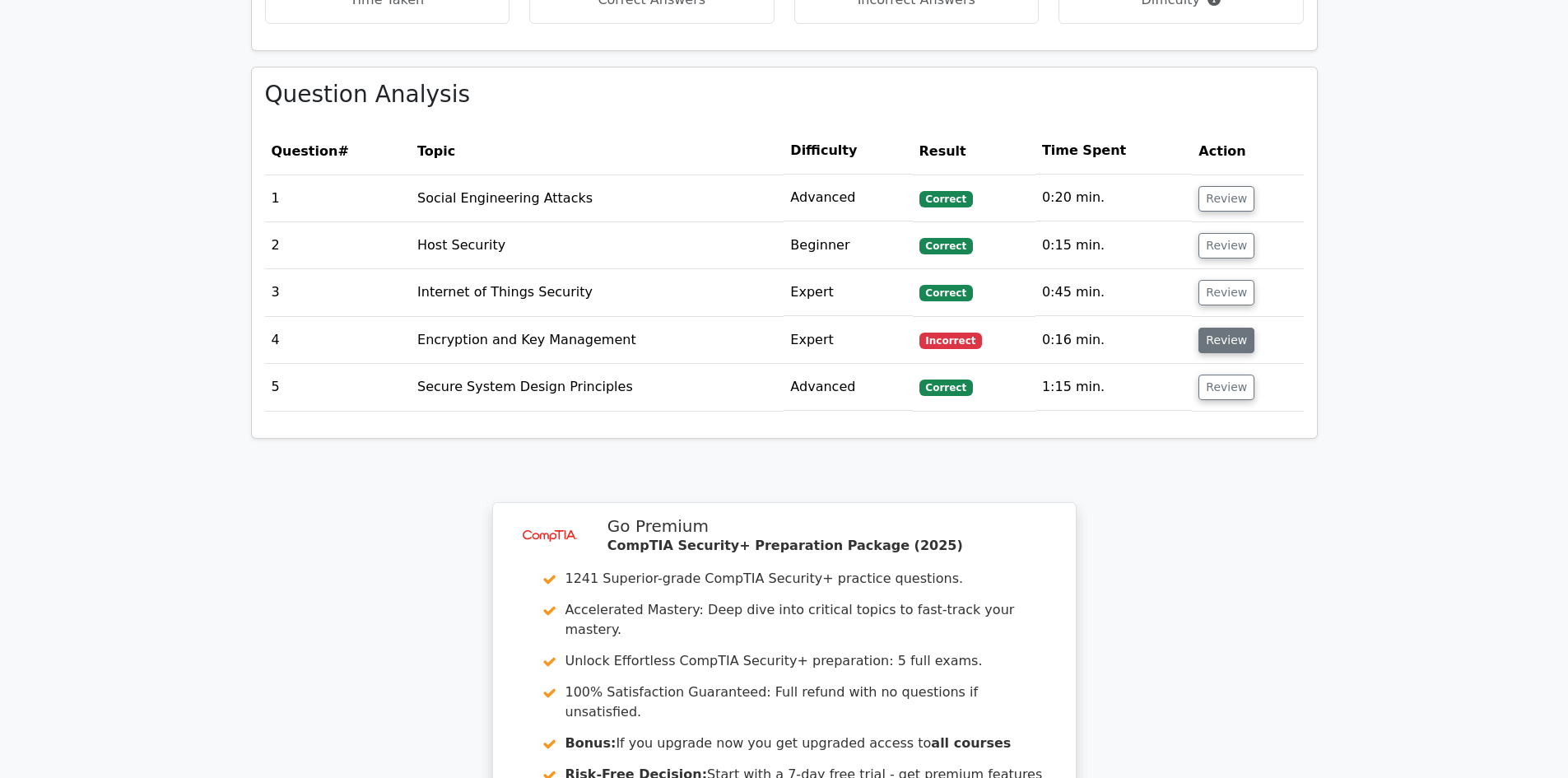
click at [1224, 328] on button "Review" at bounding box center [1226, 340] width 56 height 25
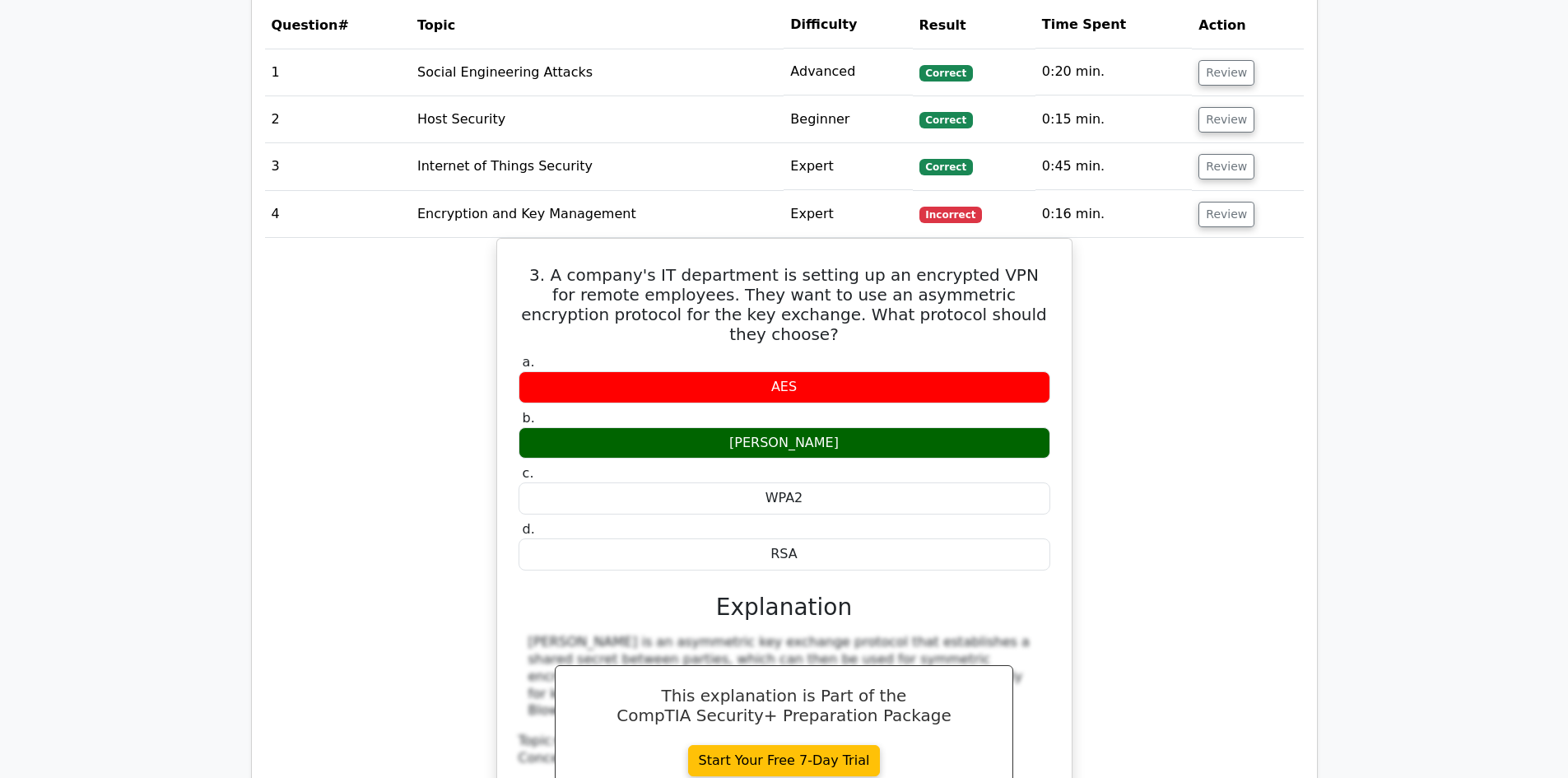
scroll to position [1206, 0]
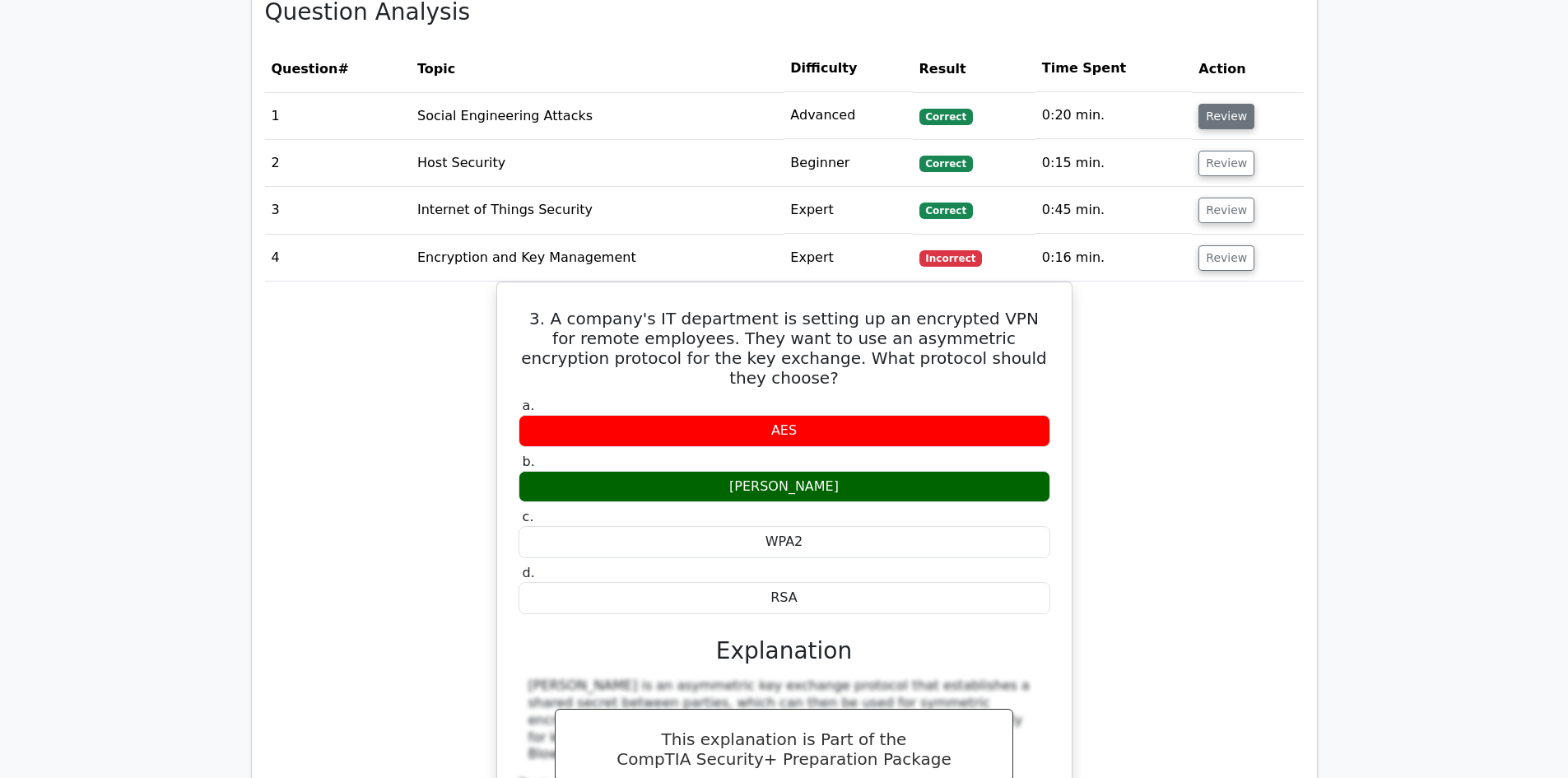
click at [1206, 104] on button "Review" at bounding box center [1226, 116] width 56 height 25
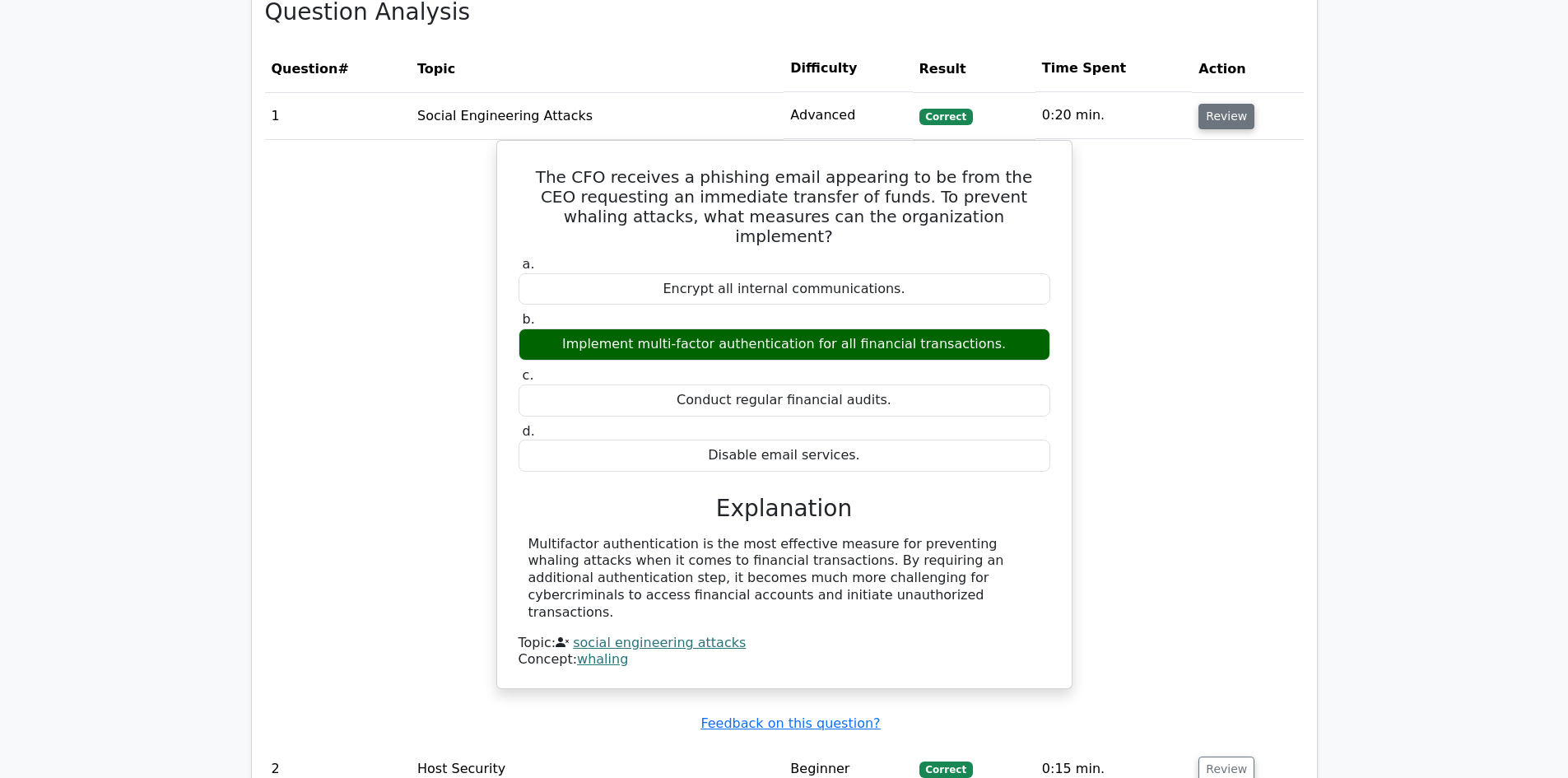
click at [1206, 104] on button "Review" at bounding box center [1226, 116] width 56 height 25
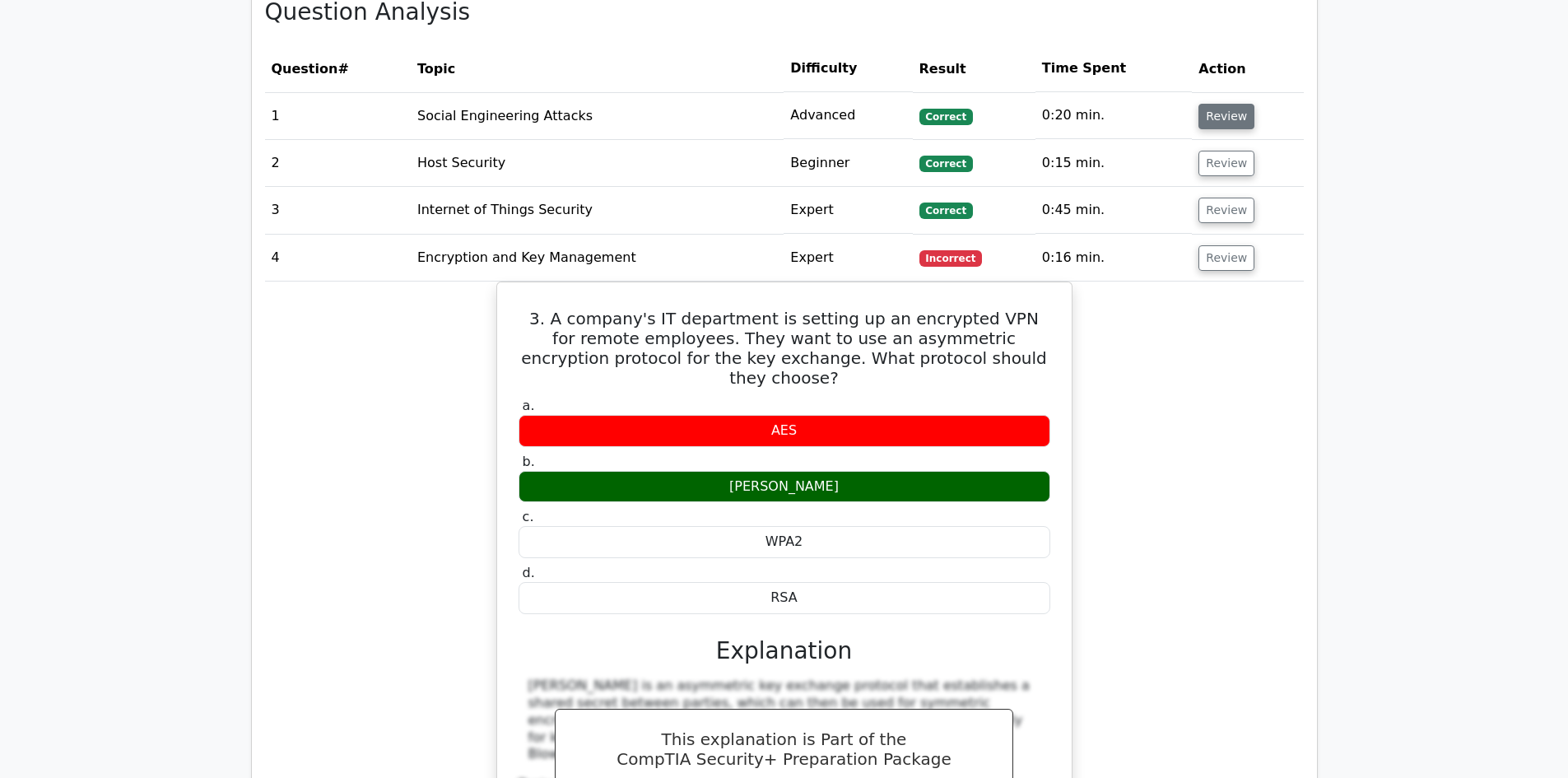
click at [1210, 104] on button "Review" at bounding box center [1226, 116] width 56 height 25
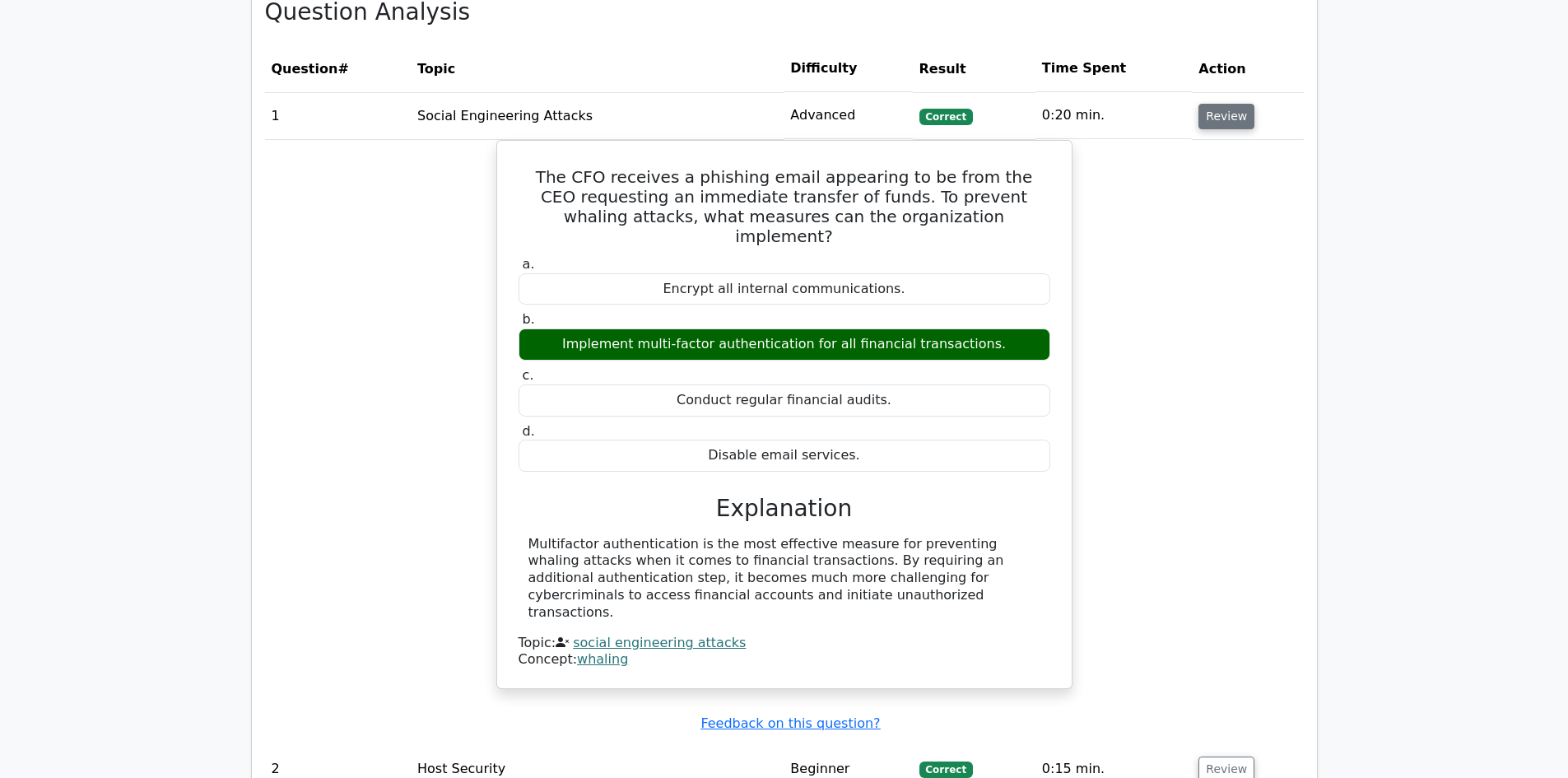
click at [1205, 104] on button "Review" at bounding box center [1226, 116] width 56 height 25
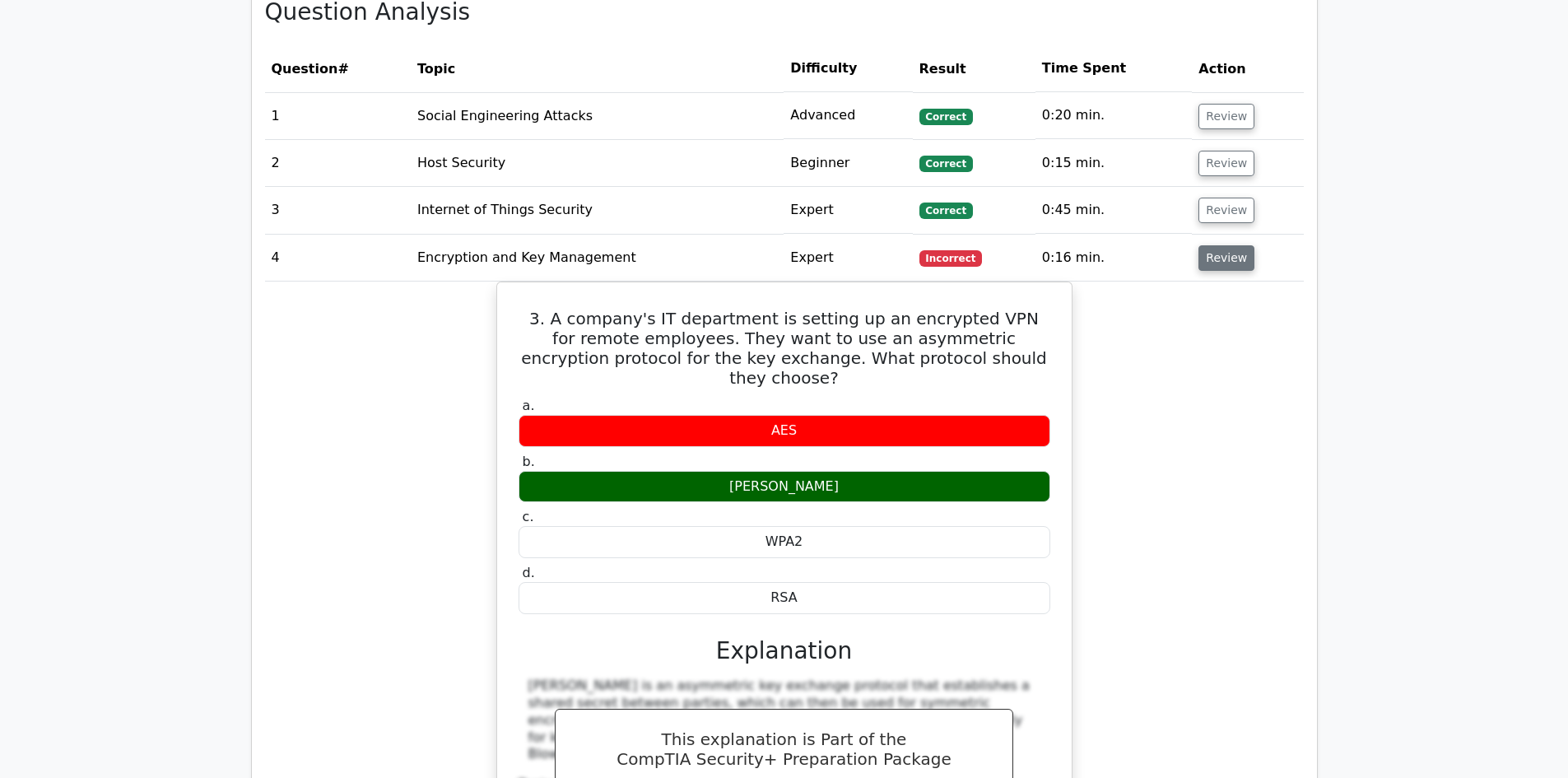
click at [1214, 246] on button "Review" at bounding box center [1226, 258] width 56 height 25
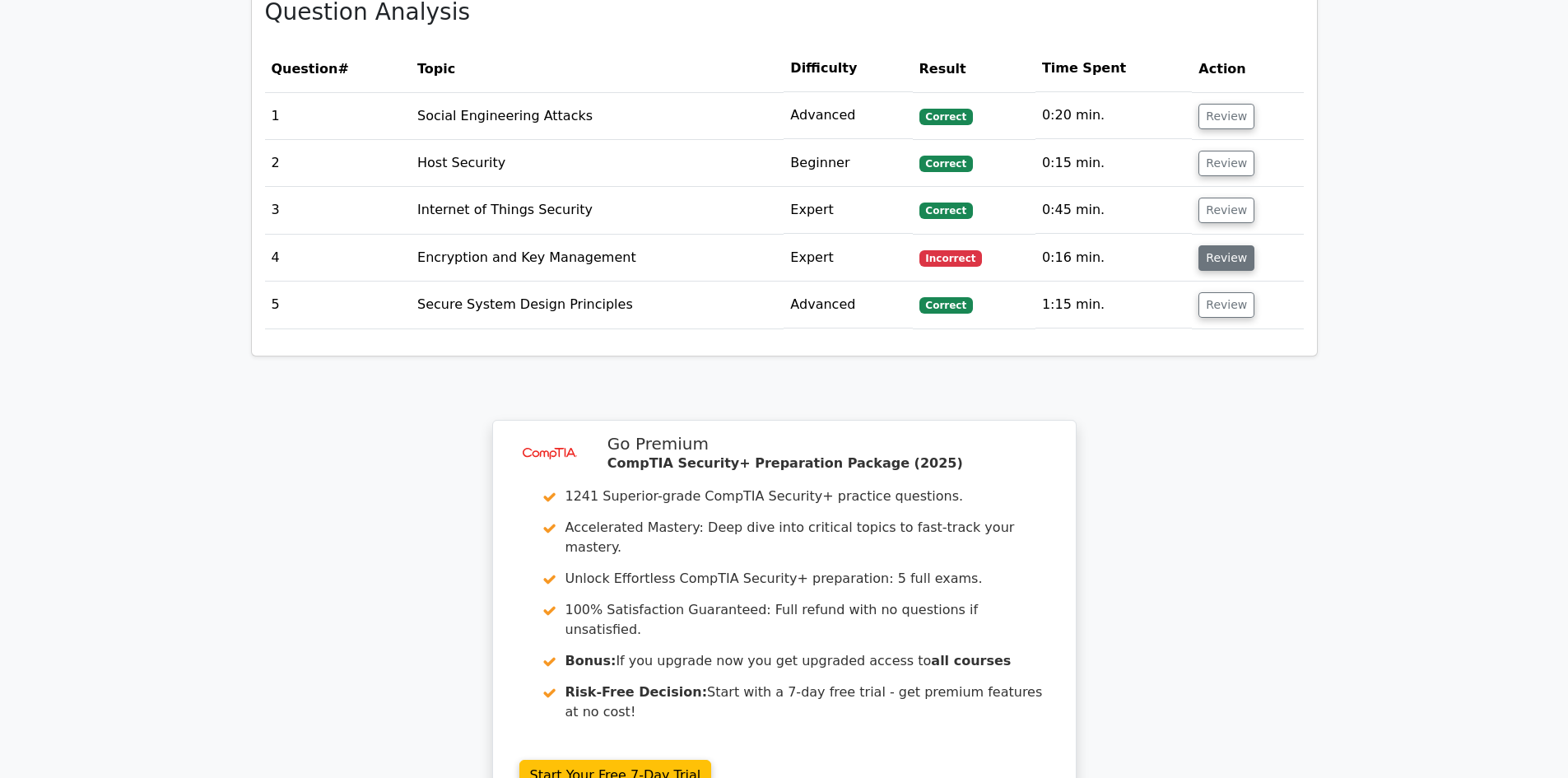
click at [1219, 246] on button "Review" at bounding box center [1226, 258] width 56 height 25
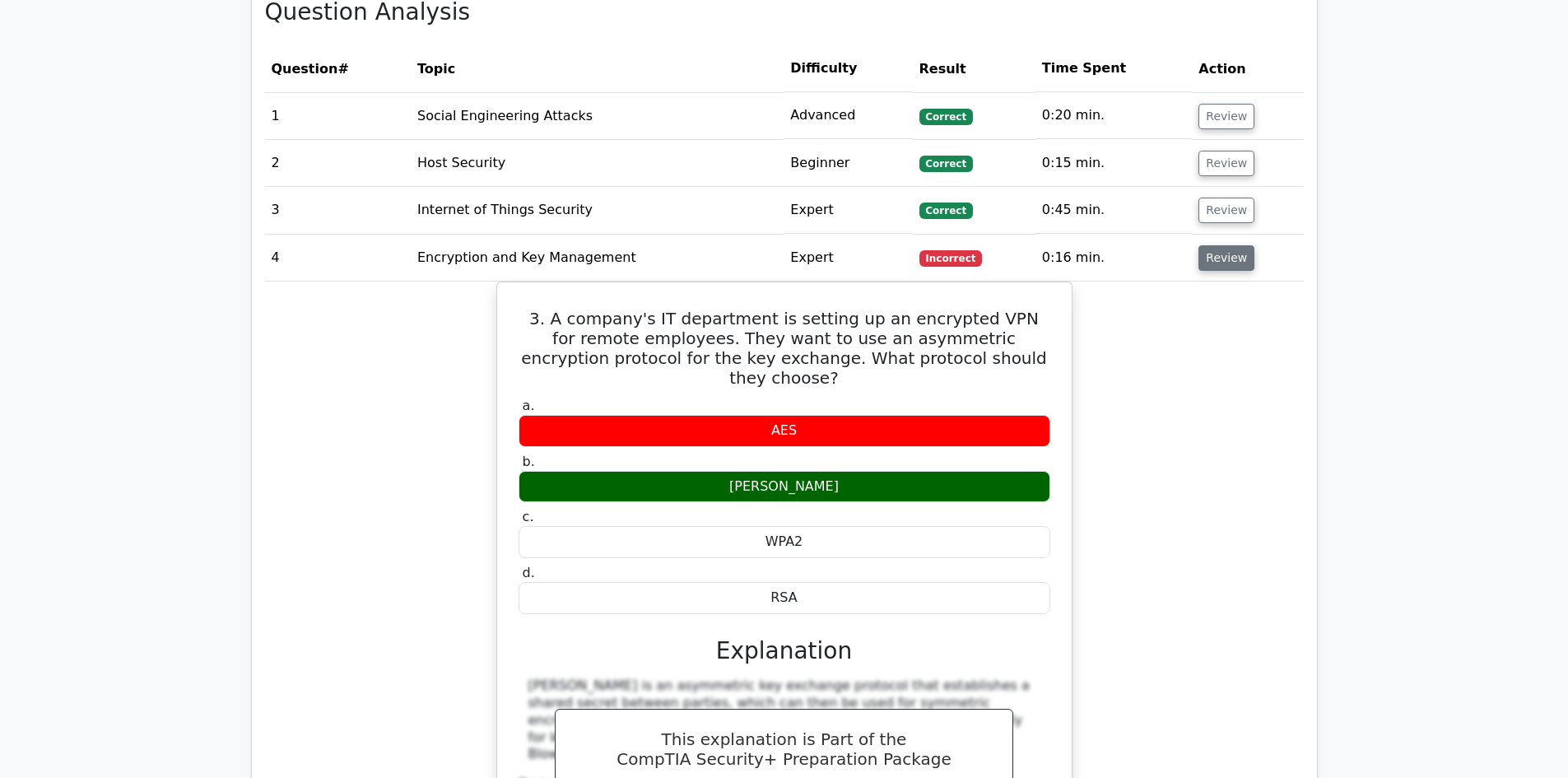
click at [1223, 246] on button "Review" at bounding box center [1226, 258] width 56 height 25
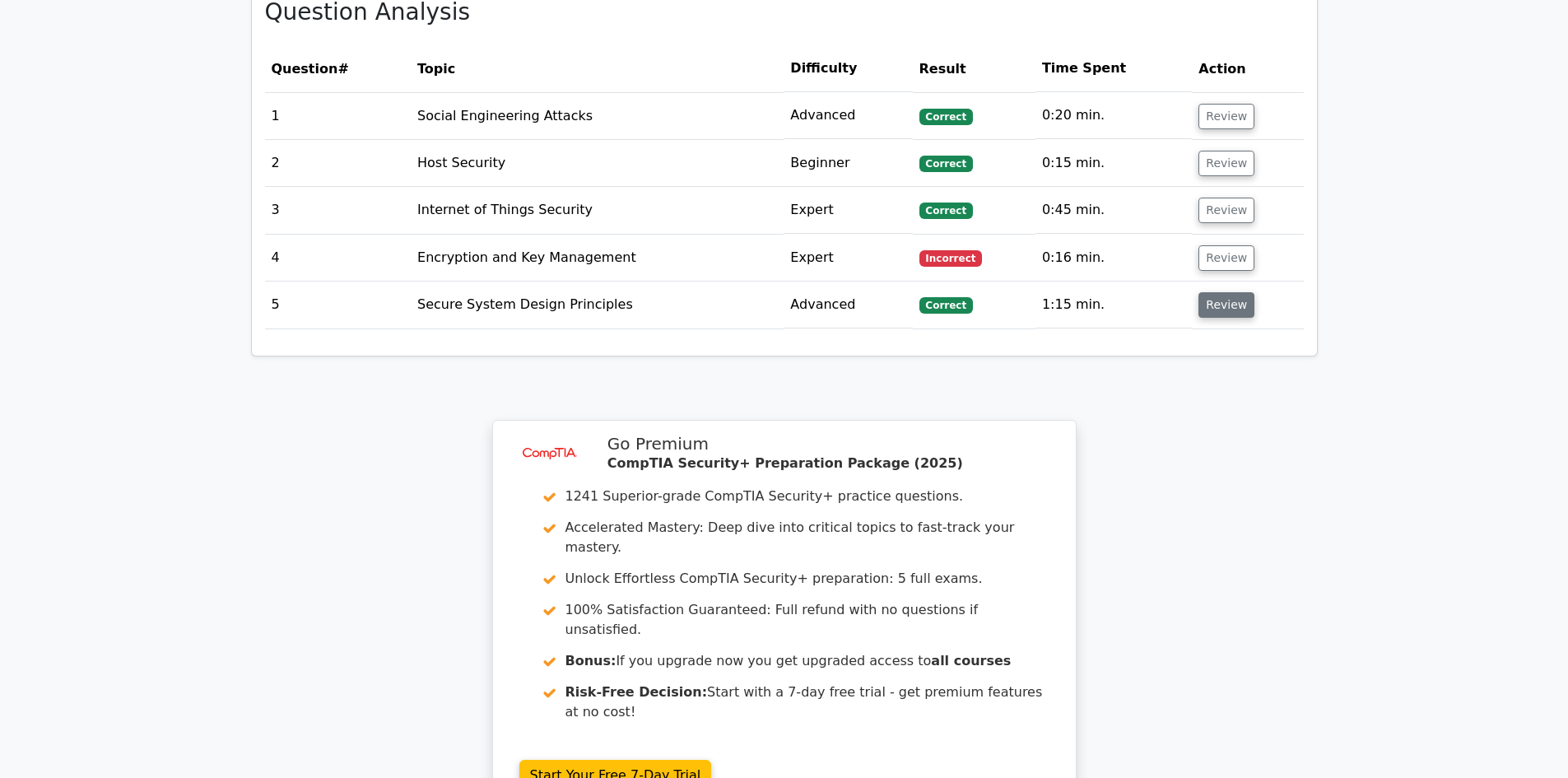
click at [1226, 293] on button "Review" at bounding box center [1226, 305] width 56 height 25
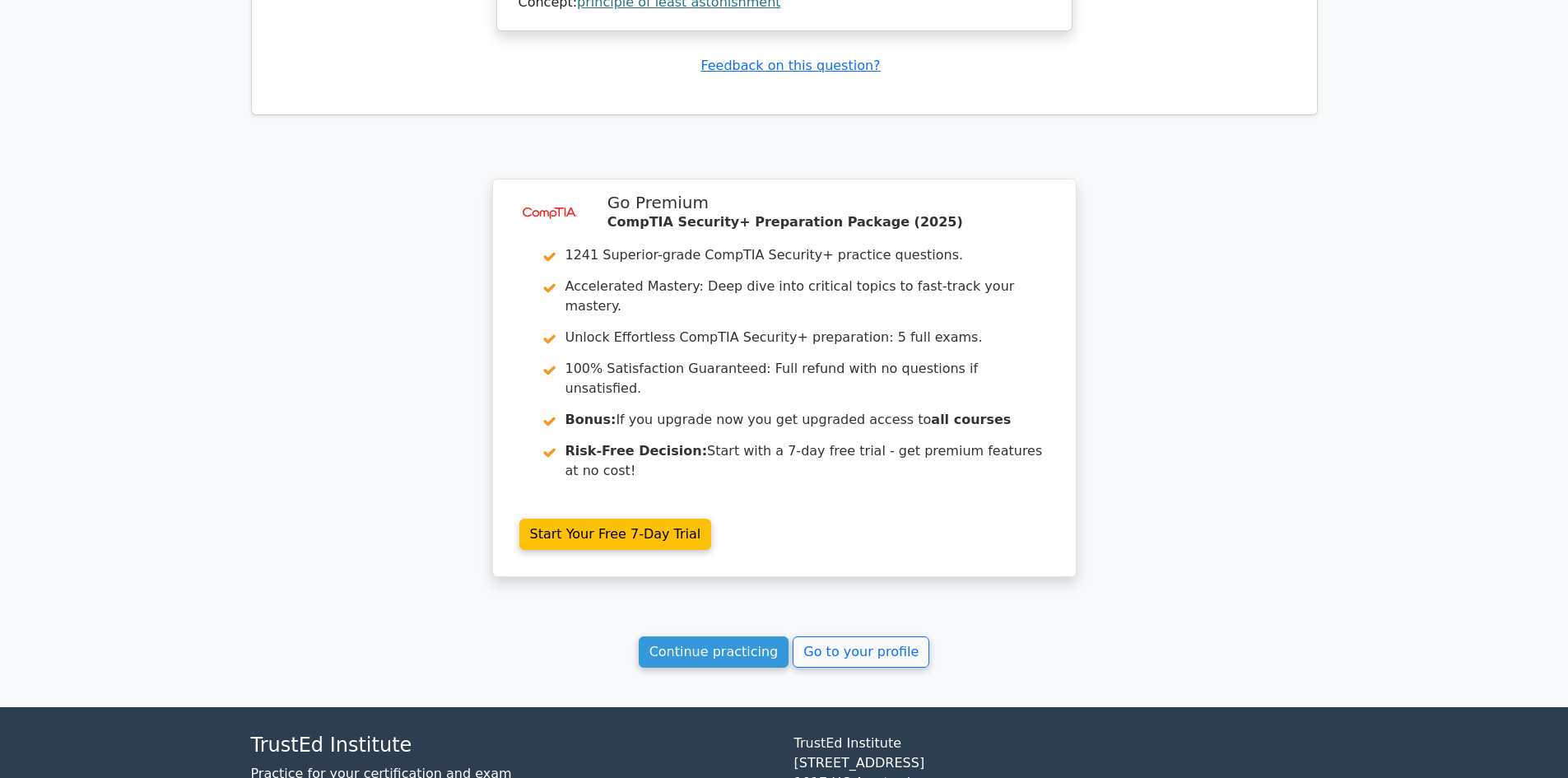
scroll to position [2122, 0]
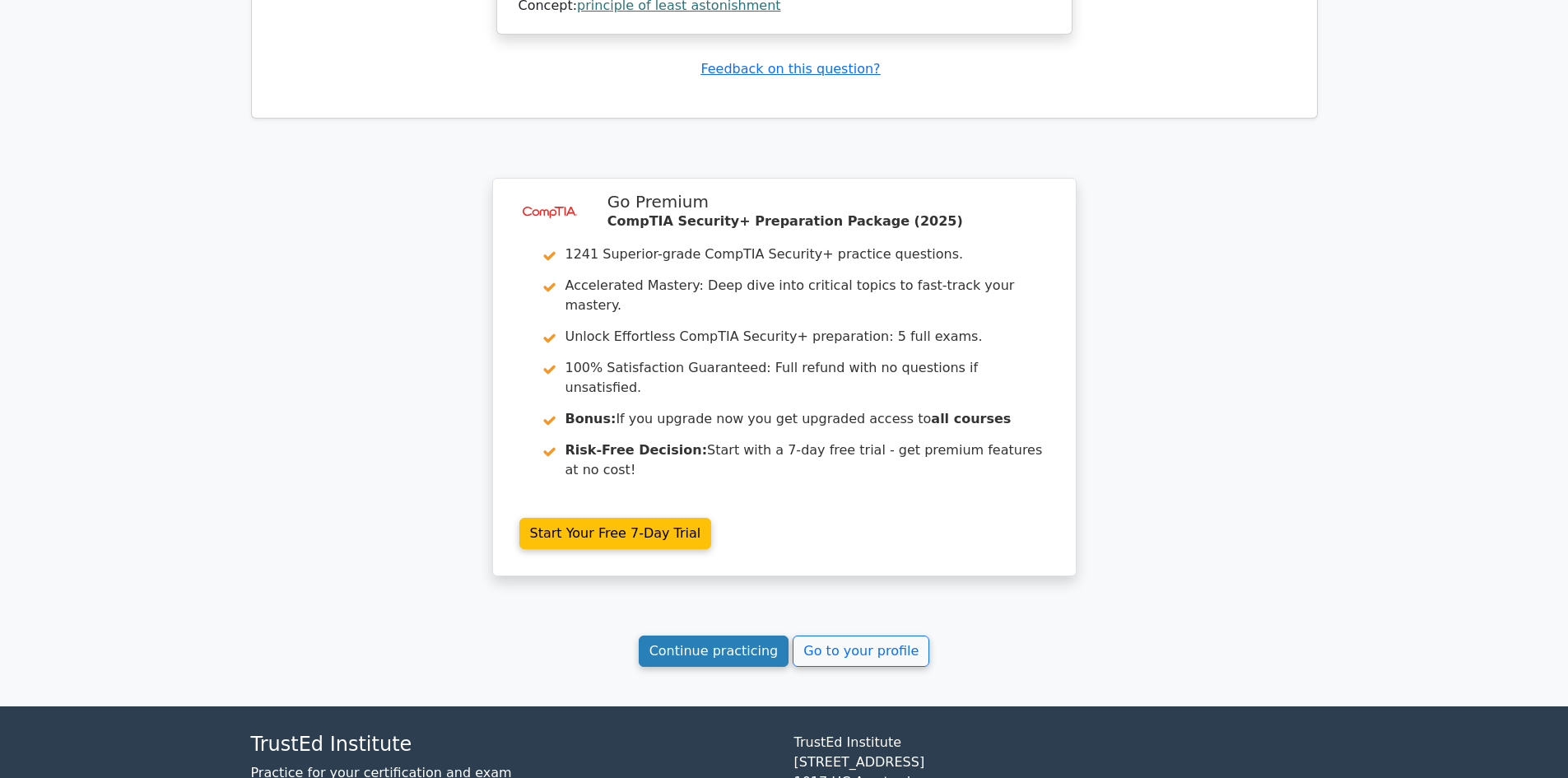
click at [763, 636] on link "Continue practicing" at bounding box center [714, 652] width 150 height 31
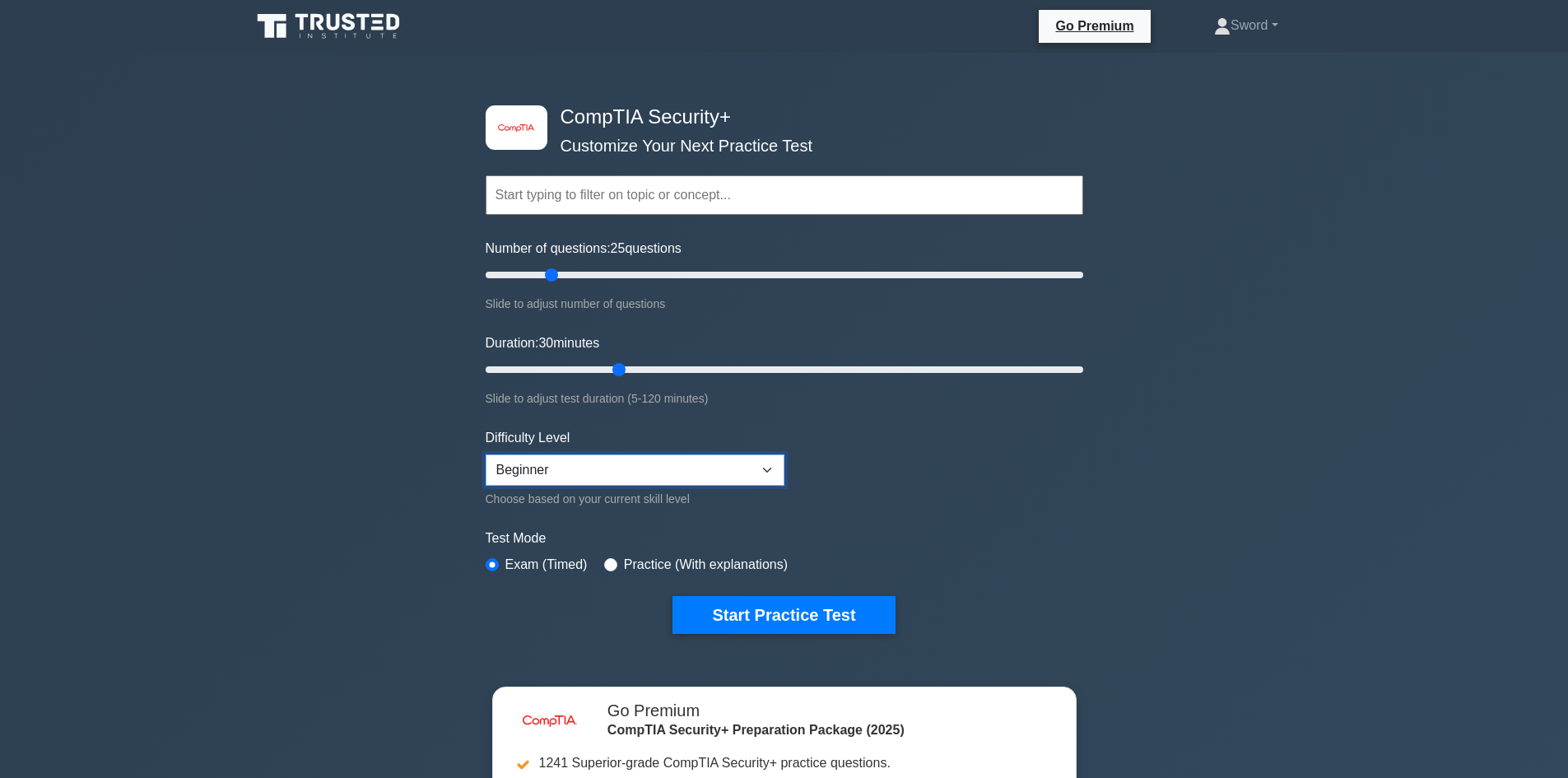
click at [656, 455] on select "Beginner Intermediate Expert" at bounding box center [634, 470] width 298 height 31
select select "expert"
click at [485, 454] on select "Beginner Intermediate Expert" at bounding box center [634, 470] width 298 height 31
drag, startPoint x: 549, startPoint y: 274, endPoint x: 514, endPoint y: 312, distance: 51.7
type input "10"
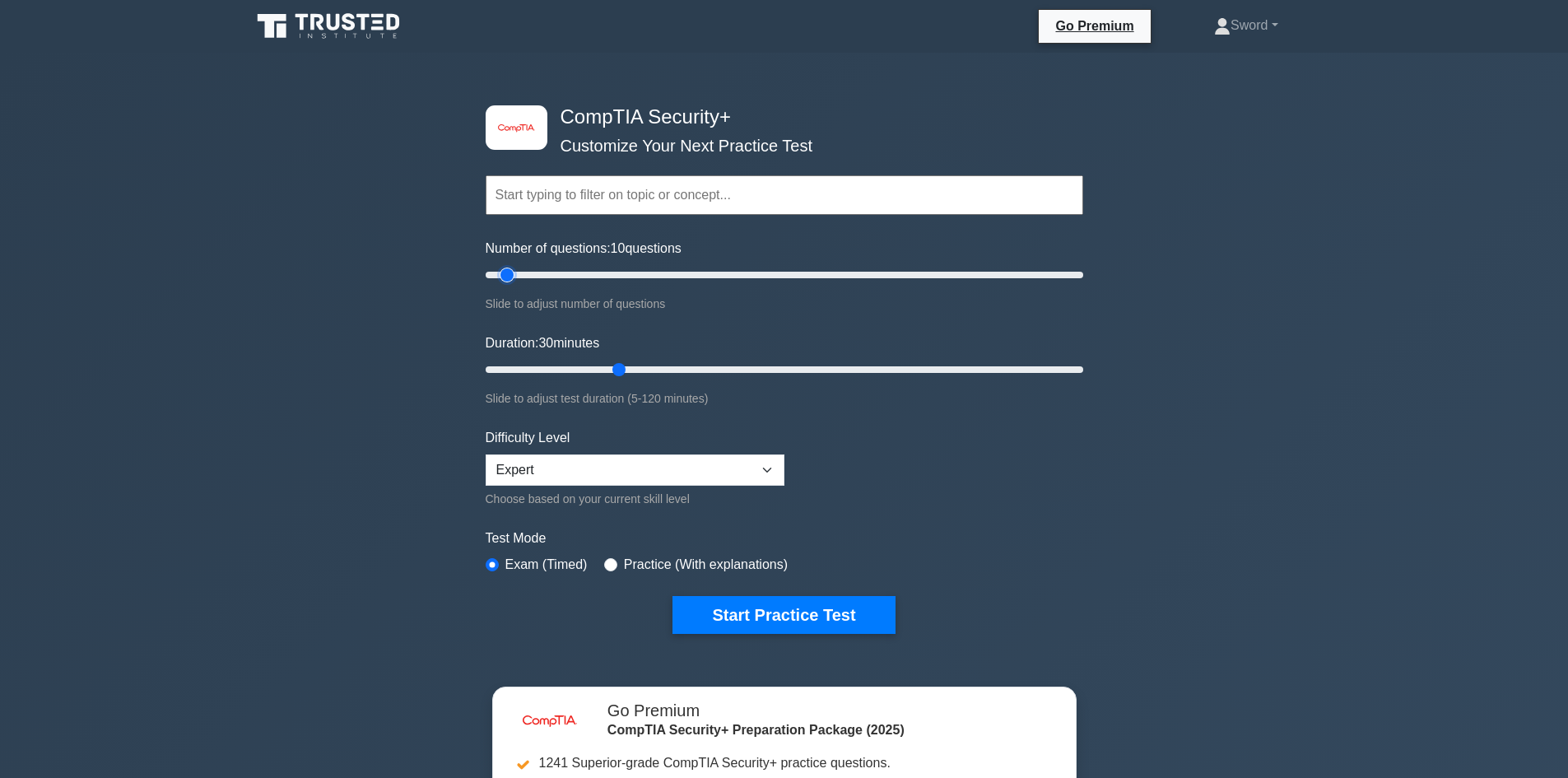
click at [514, 285] on input "Number of questions: 10 questions" at bounding box center [784, 274] width 598 height 20
drag, startPoint x: 618, startPoint y: 365, endPoint x: 522, endPoint y: 417, distance: 109.2
type input "10"
click at [522, 380] on input "Duration: 10 minutes" at bounding box center [784, 370] width 598 height 20
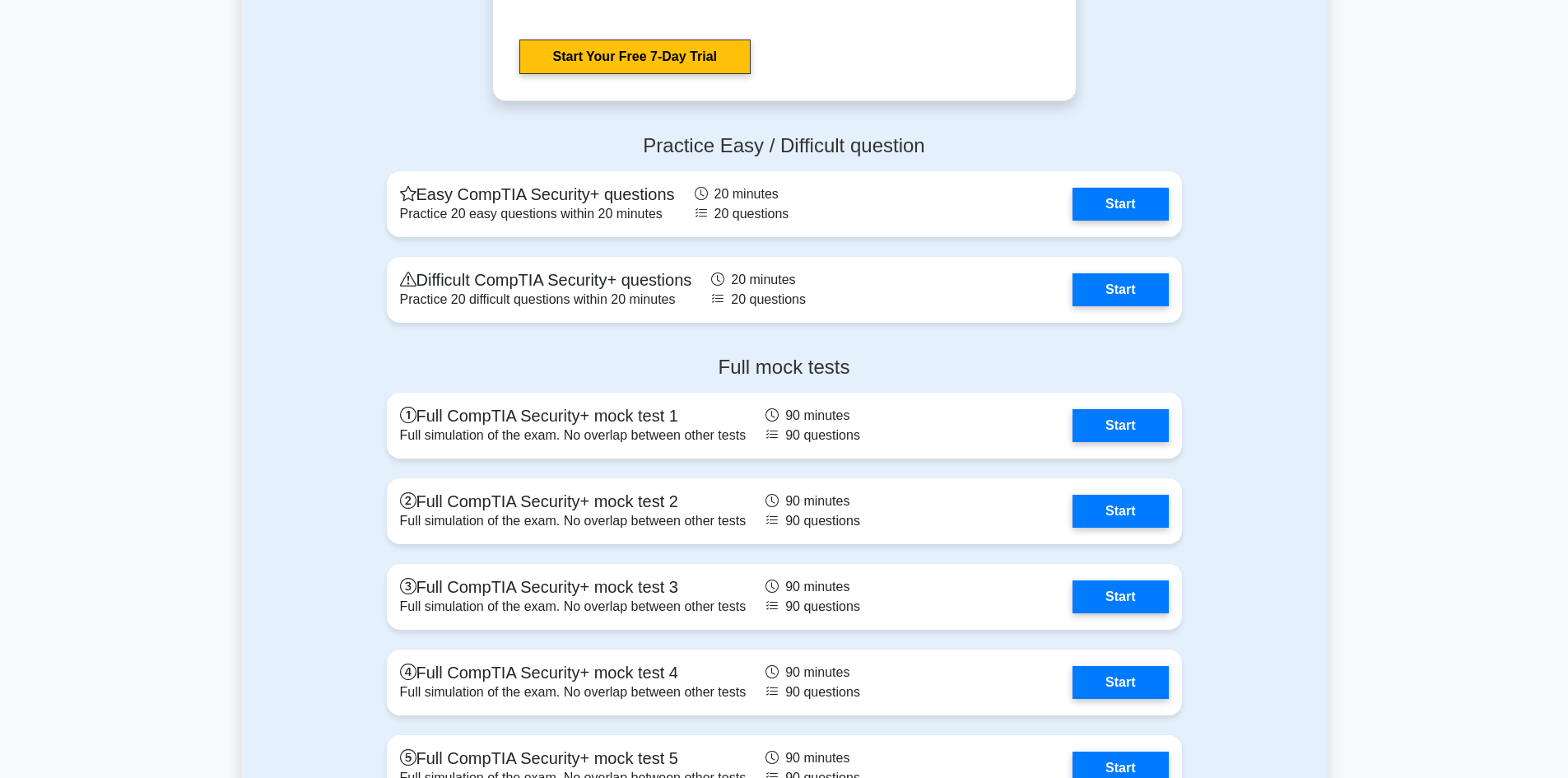
scroll to position [3574, 0]
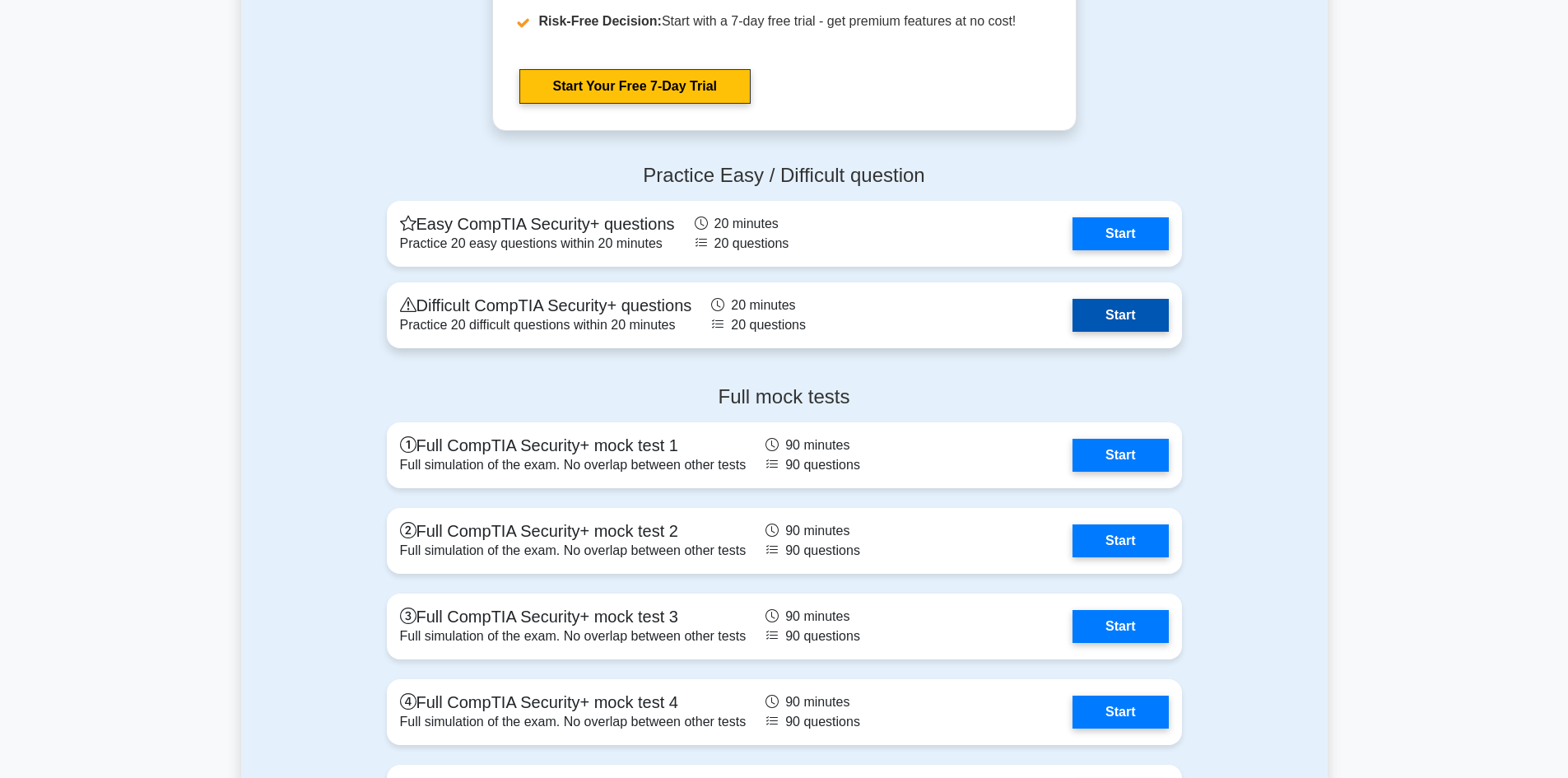
click at [1120, 315] on link "Start" at bounding box center [1120, 315] width 95 height 33
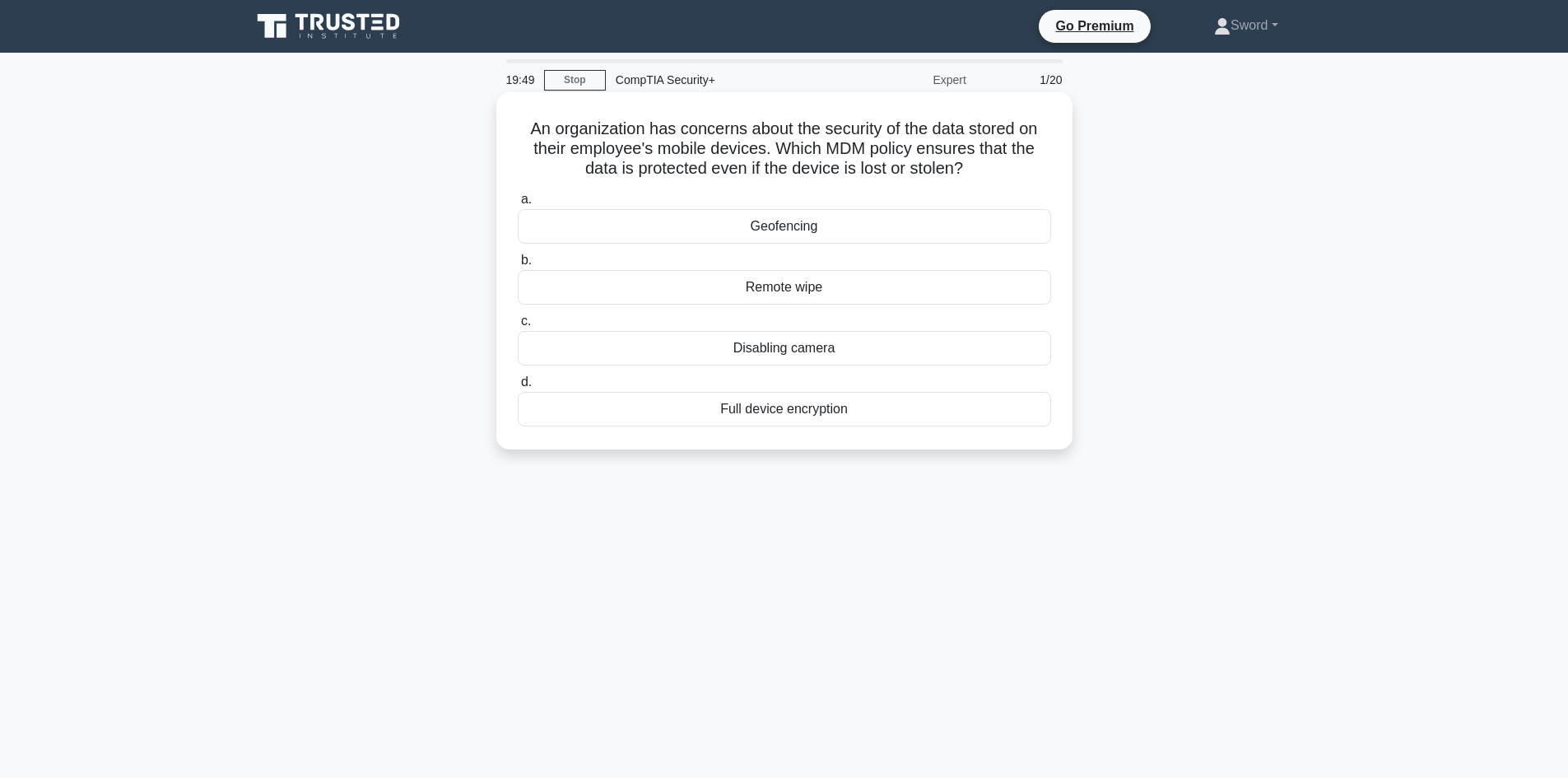
click at [789, 416] on div "Full device encryption" at bounding box center [784, 409] width 534 height 35
click at [518, 388] on input "d. Full device encryption" at bounding box center [518, 383] width 0 height 10
click at [860, 344] on div "Turn off the server and create a disk image" at bounding box center [784, 349] width 534 height 35
click at [518, 327] on input "c. Turn off the server and create a disk image" at bounding box center [518, 321] width 0 height 10
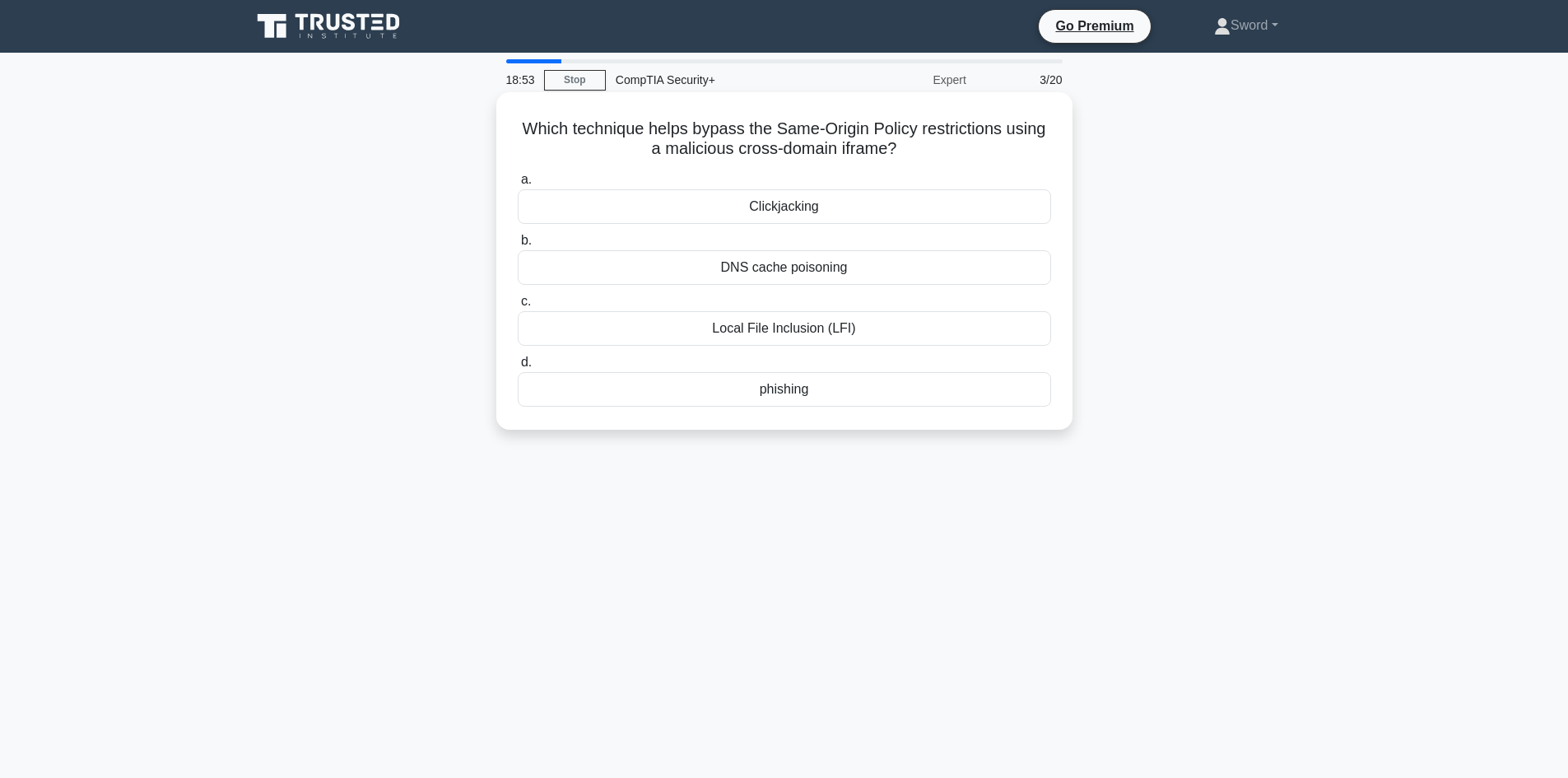
click at [807, 325] on div "Local File Inclusion (LFI)" at bounding box center [784, 329] width 534 height 35
click at [518, 307] on input "c. Local File Inclusion (LFI)" at bounding box center [518, 302] width 0 height 10
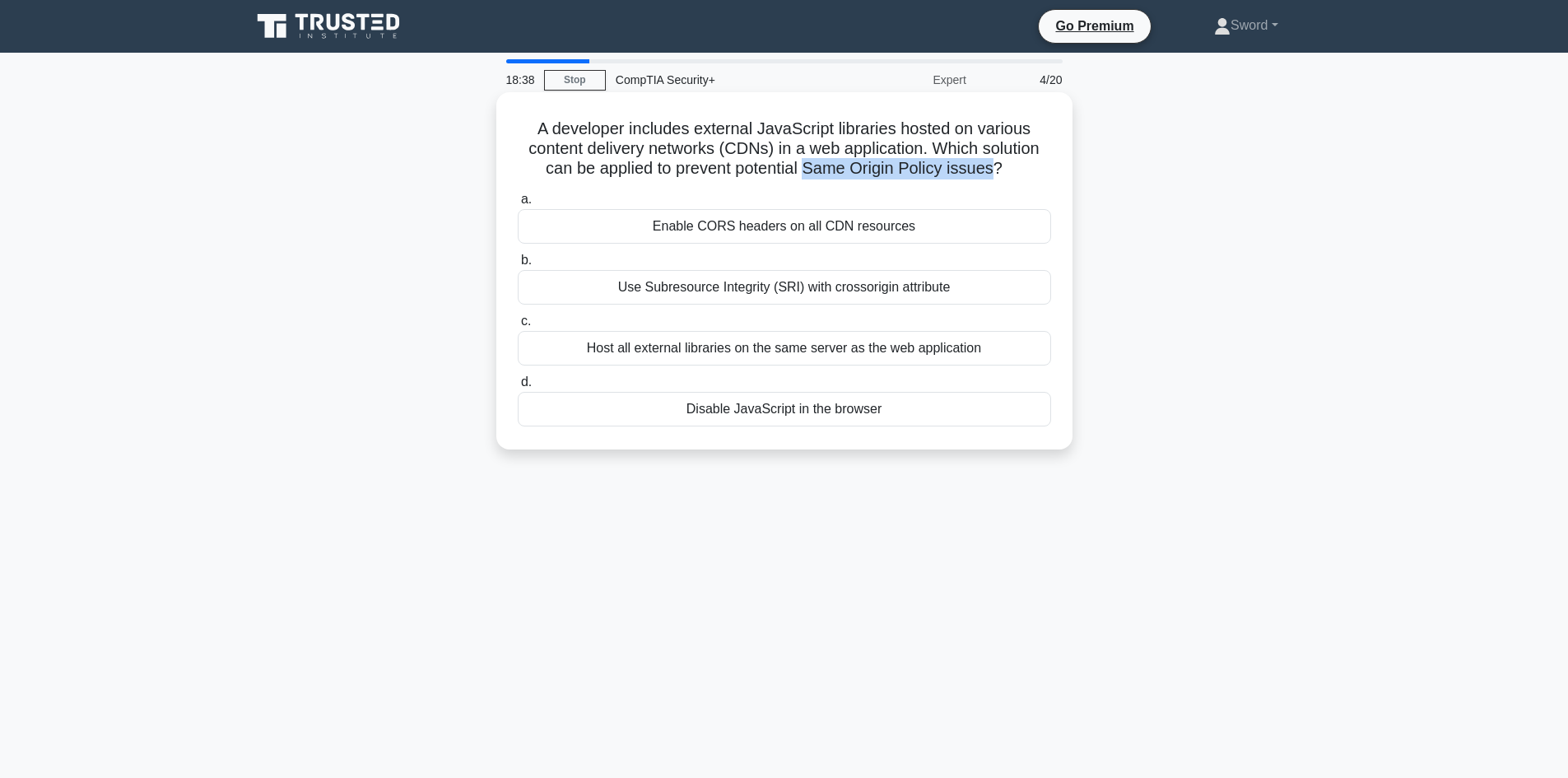
drag, startPoint x: 807, startPoint y: 177, endPoint x: 994, endPoint y: 178, distance: 187.0
click at [994, 178] on h5 "A developer includes external JavaScript libraries hosted on various content de…" at bounding box center [784, 149] width 536 height 61
copy h5 "Same Origin Policy issues"
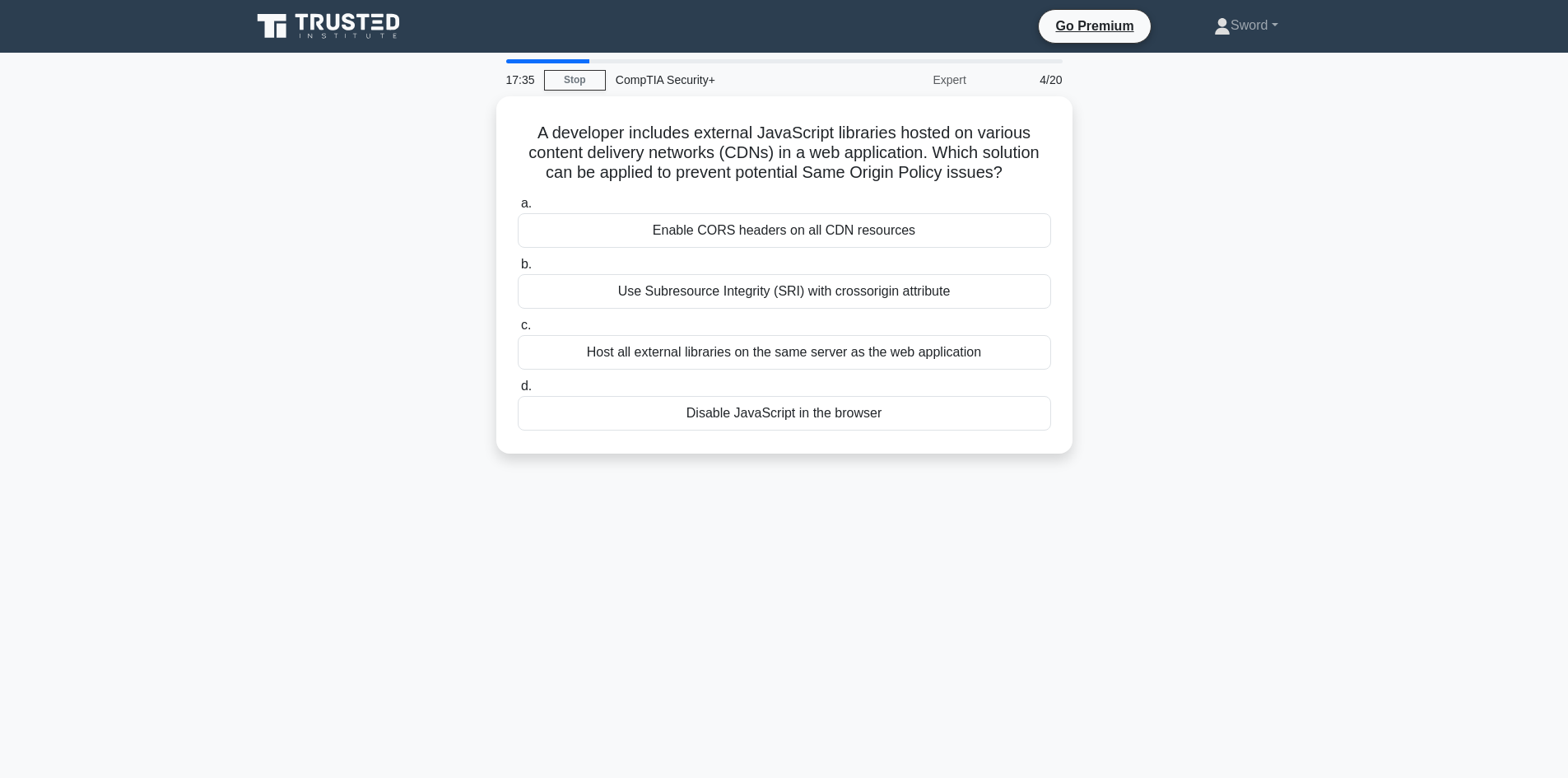
click at [759, 538] on div "17:35 Stop CompTIA Security+ Expert 4/20 A developer includes external JavaScri…" at bounding box center [784, 472] width 1086 height 824
click at [802, 229] on div "Enable CORS headers on all CDN resources" at bounding box center [784, 227] width 534 height 35
click at [518, 205] on input "a. Enable CORS headers on all CDN resources" at bounding box center [518, 200] width 0 height 10
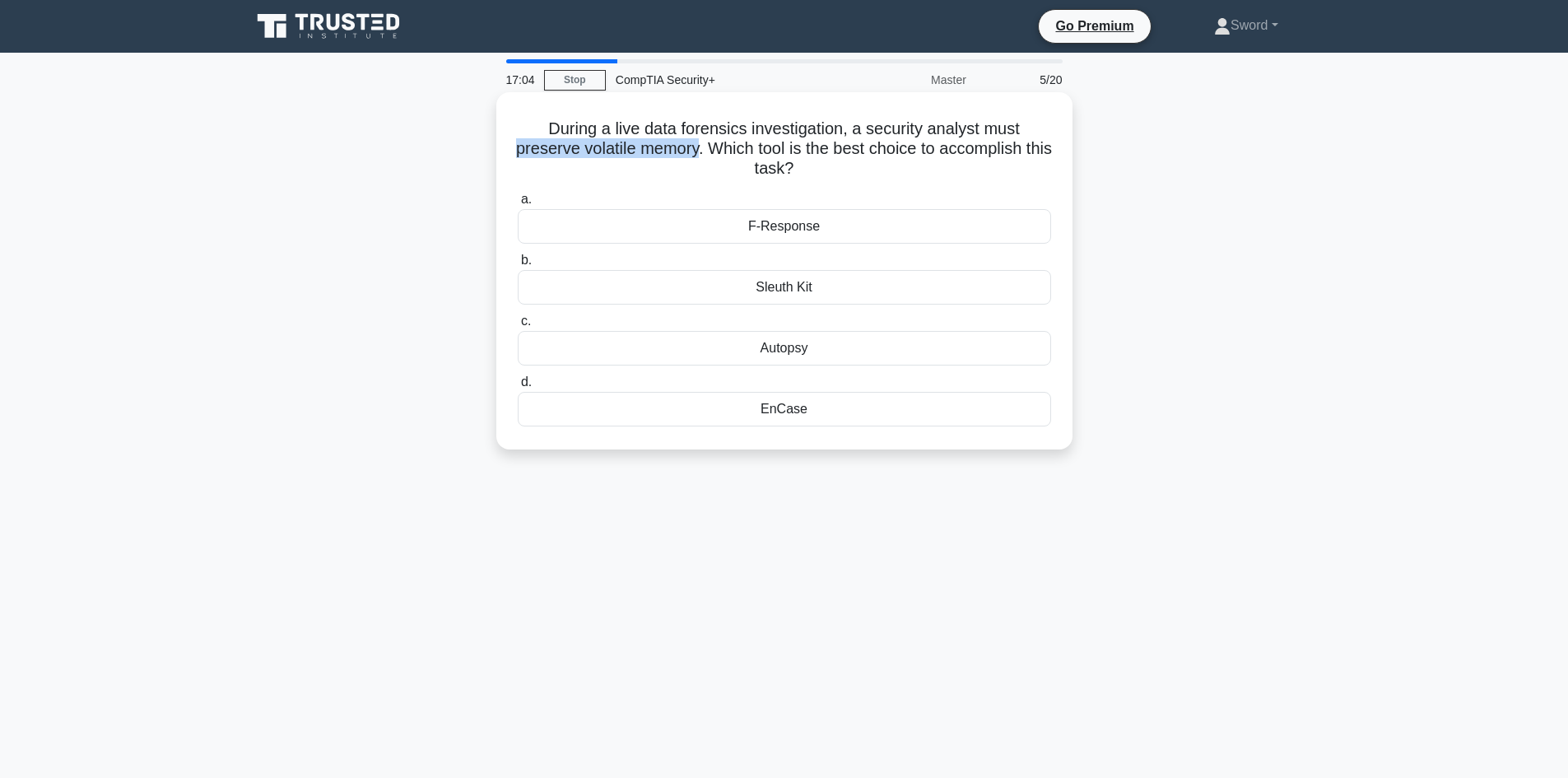
drag, startPoint x: 517, startPoint y: 153, endPoint x: 712, endPoint y: 153, distance: 195.0
click at [712, 153] on h5 "During a live data forensics investigation, a security analyst must preserve vo…" at bounding box center [784, 149] width 536 height 61
copy h5 "preserve volatile memory"
